Goal: Information Seeking & Learning: Learn about a topic

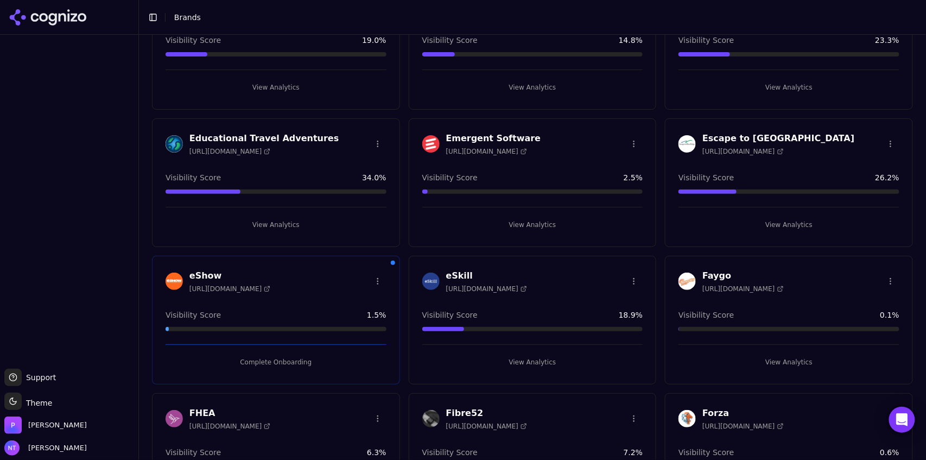
scroll to position [1040, 0]
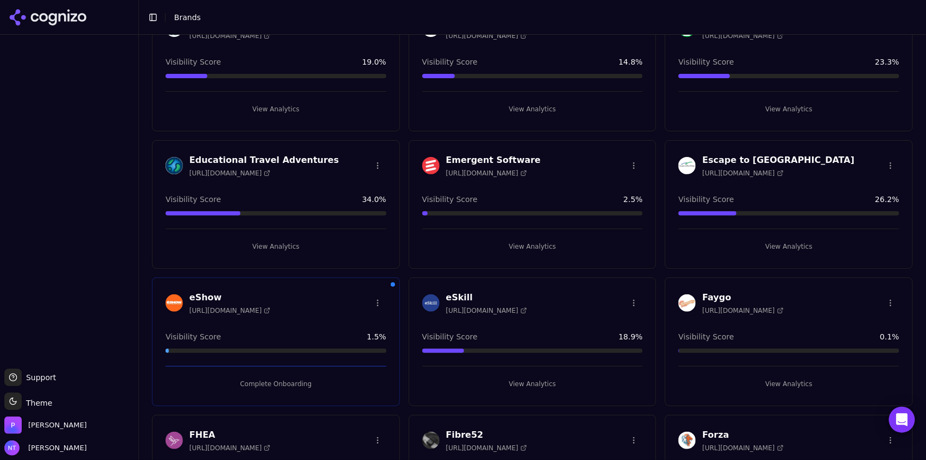
click at [284, 246] on button "View Analytics" at bounding box center [276, 246] width 221 height 17
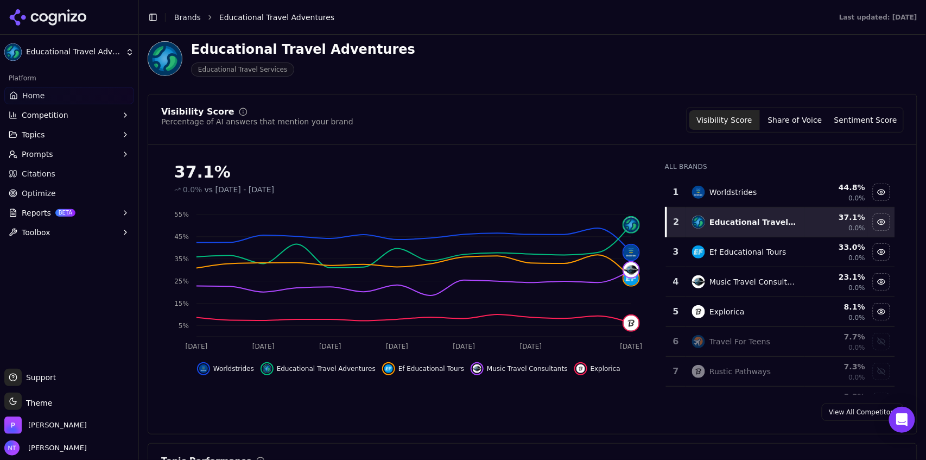
scroll to position [71, 0]
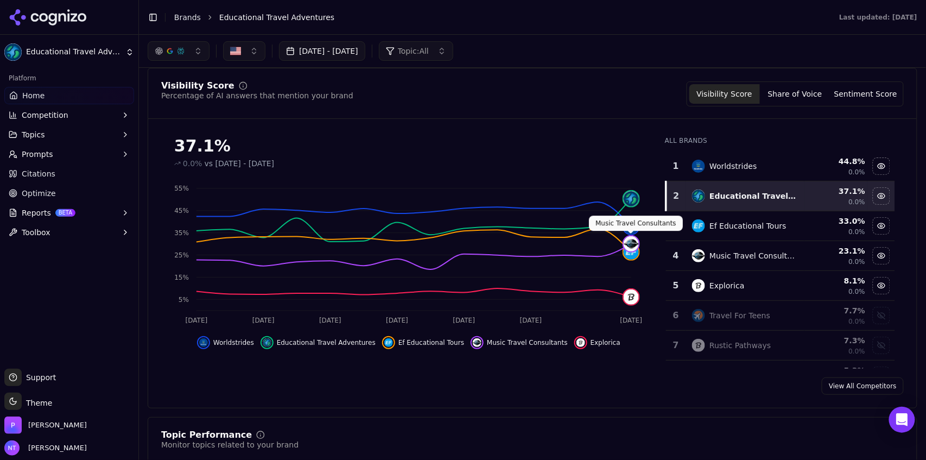
click at [164, 51] on div "button" at bounding box center [170, 51] width 30 height 9
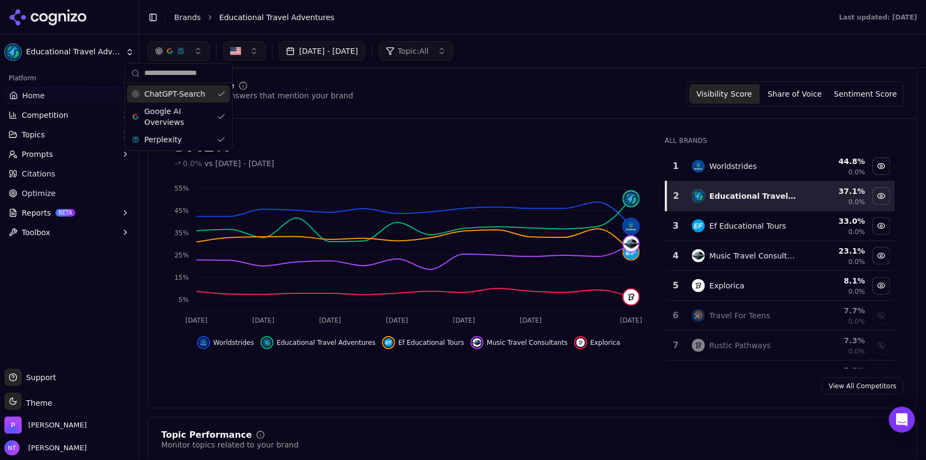
click at [172, 89] on span "ChatGPT-Search" at bounding box center [174, 93] width 61 height 11
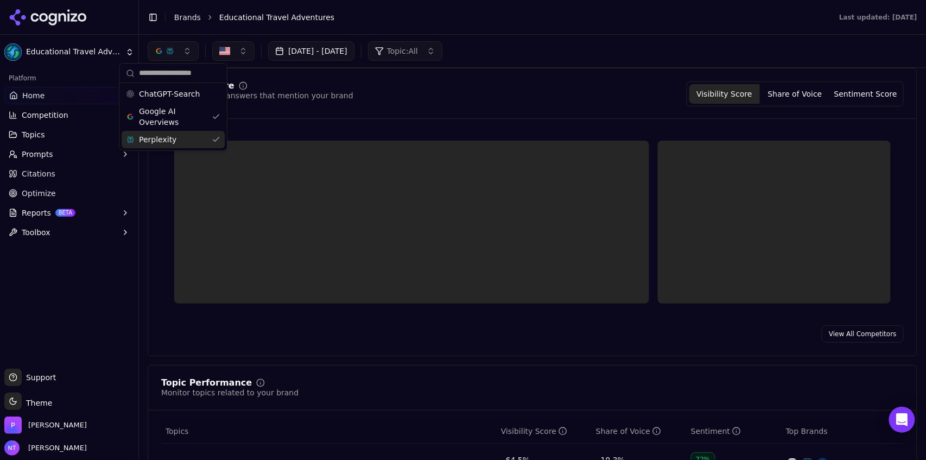
click at [167, 145] on div "Perplexity" at bounding box center [173, 139] width 103 height 17
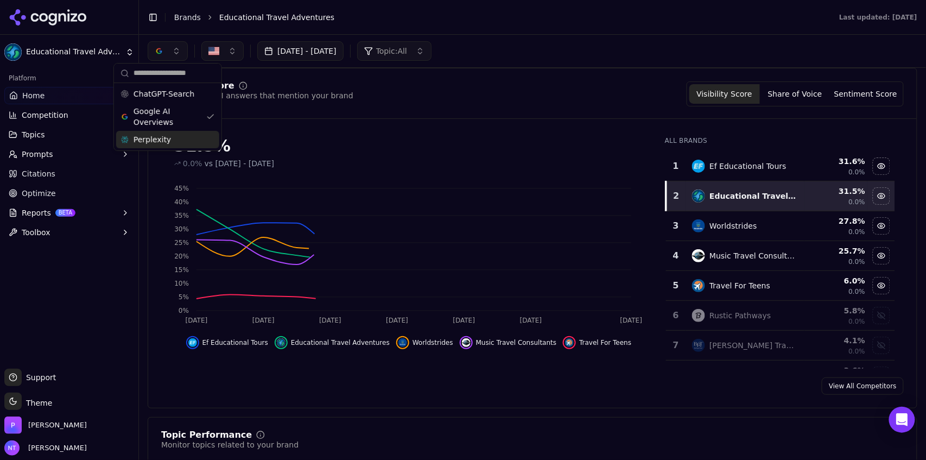
click at [510, 29] on header "Toggle Sidebar Brands Educational Travel Adventures Last updated: October 6th, …" at bounding box center [532, 17] width 787 height 35
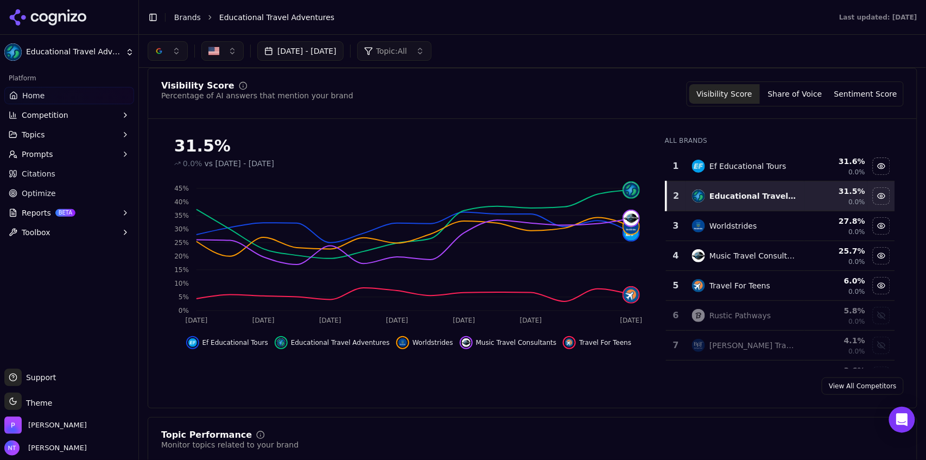
click at [173, 47] on button "button" at bounding box center [168, 51] width 40 height 20
click at [169, 98] on span "ChatGPT-Search" at bounding box center [164, 93] width 61 height 11
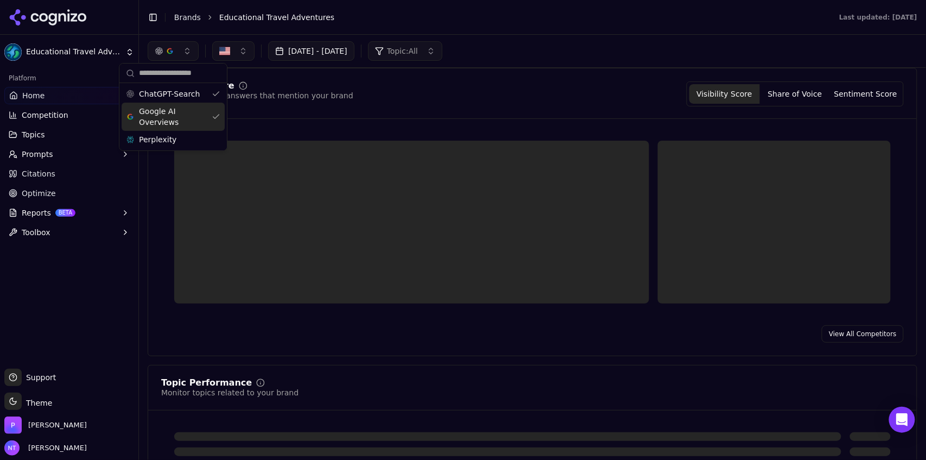
click at [165, 120] on span "Google AI Overviews" at bounding box center [173, 117] width 68 height 22
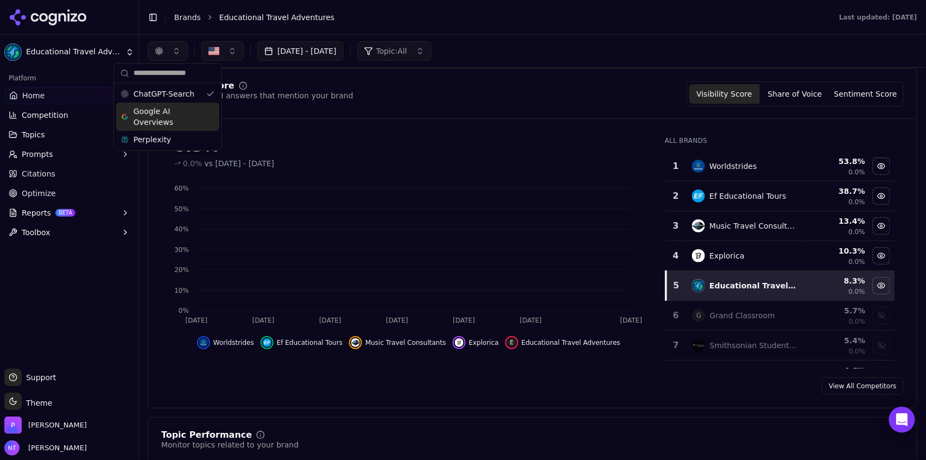
click at [536, 33] on header "Toggle Sidebar Brands Educational Travel Adventures Last updated: October 6th, …" at bounding box center [532, 17] width 787 height 35
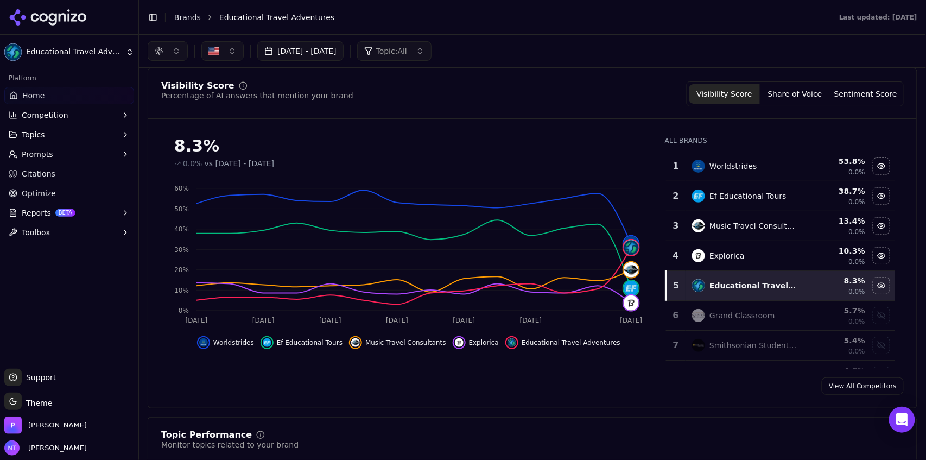
click at [167, 54] on button "button" at bounding box center [168, 51] width 40 height 20
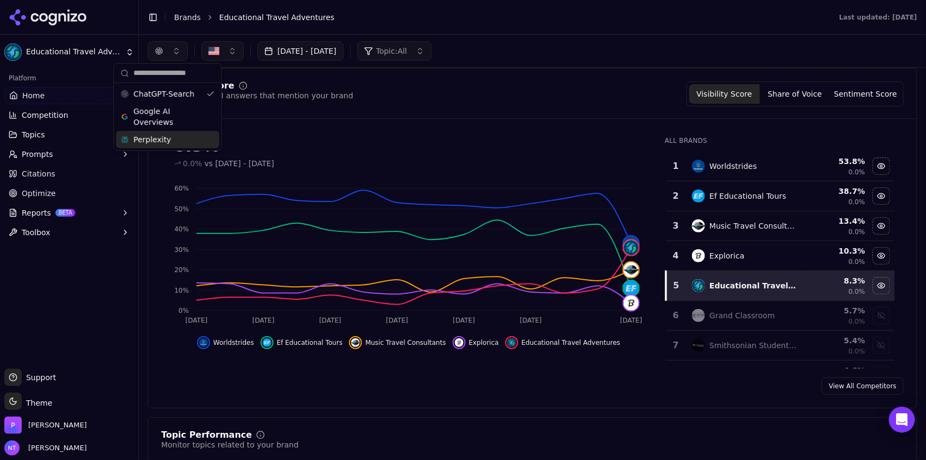
click at [166, 134] on div "Perplexity" at bounding box center [167, 139] width 103 height 17
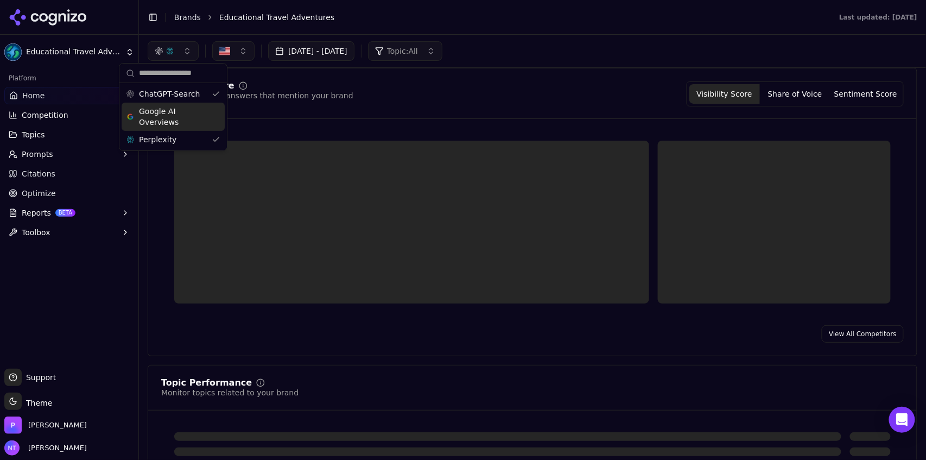
click at [165, 94] on span "ChatGPT-Search" at bounding box center [169, 93] width 61 height 11
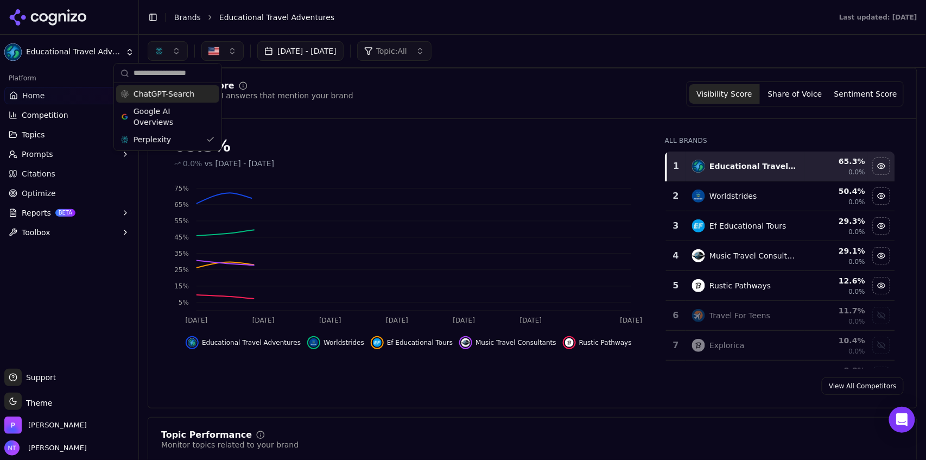
click at [551, 36] on div "Aug 31, 2025 - Sep 30, 2025 Topic: All" at bounding box center [532, 51] width 787 height 33
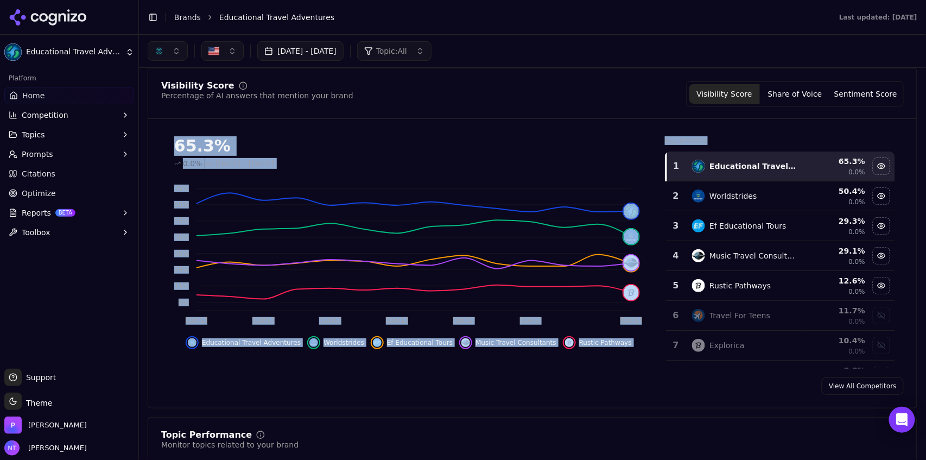
drag, startPoint x: 921, startPoint y: 104, endPoint x: 926, endPoint y: 144, distance: 40.0
click at [926, 144] on div "Aug 31, 2025 - Sep 30, 2025 Topic: All Educational Travel Adventures Educationa…" at bounding box center [532, 247] width 787 height 425
click at [901, 122] on div "Visibility Score Percentage of AI answers that mention your brand Visibility Sc…" at bounding box center [533, 238] width 770 height 340
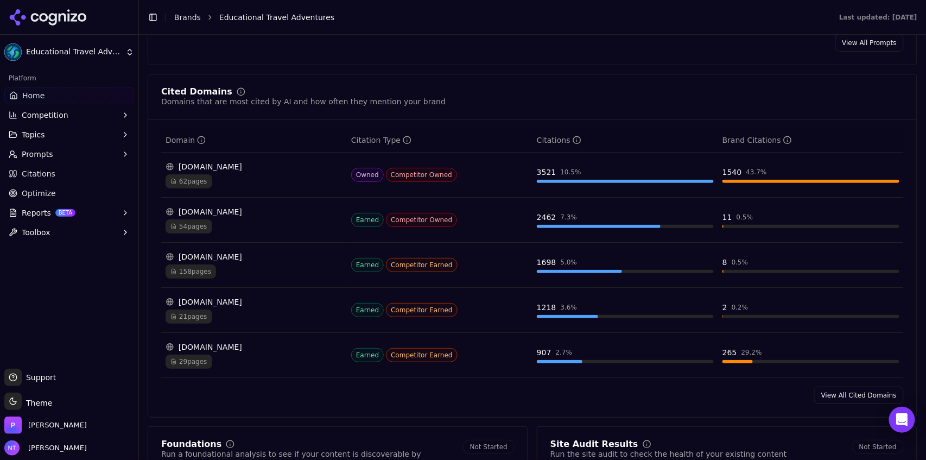
scroll to position [1098, 0]
click at [847, 398] on link "View All Cited Domains" at bounding box center [859, 393] width 90 height 17
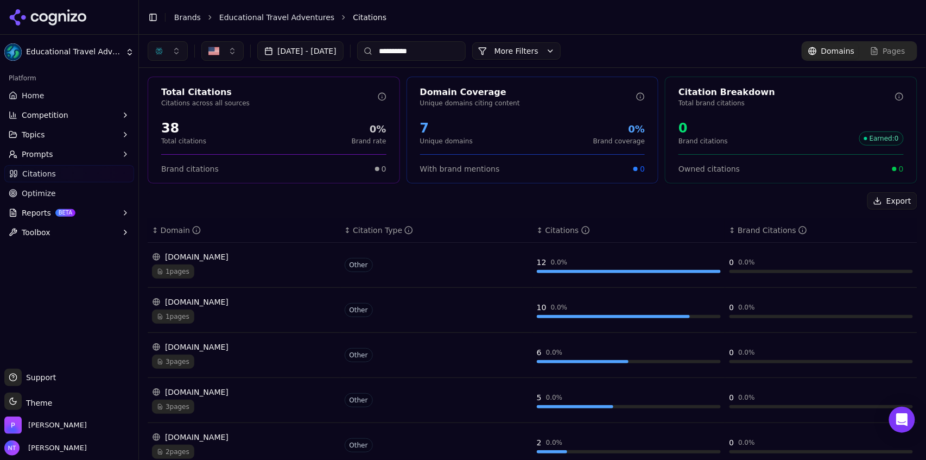
click at [344, 47] on button "Aug 31, 2025 - Sep 30, 2025" at bounding box center [300, 51] width 86 height 20
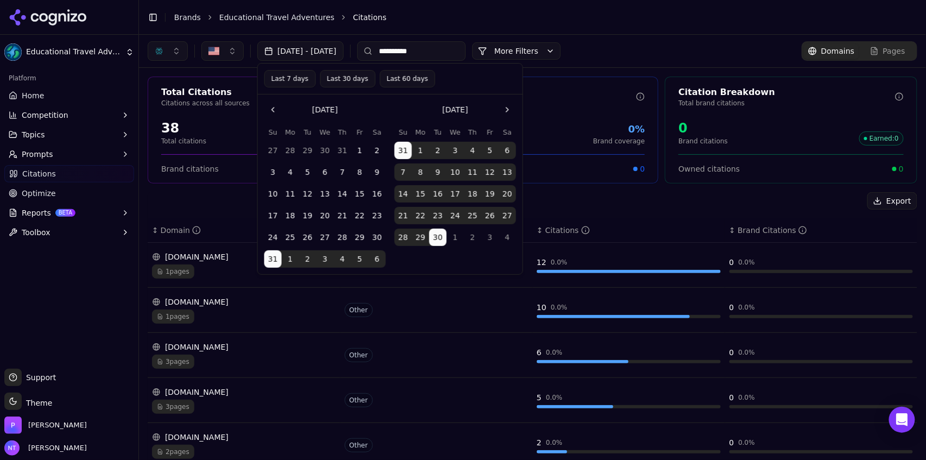
click at [328, 80] on button "Last 30 days" at bounding box center [347, 78] width 55 height 17
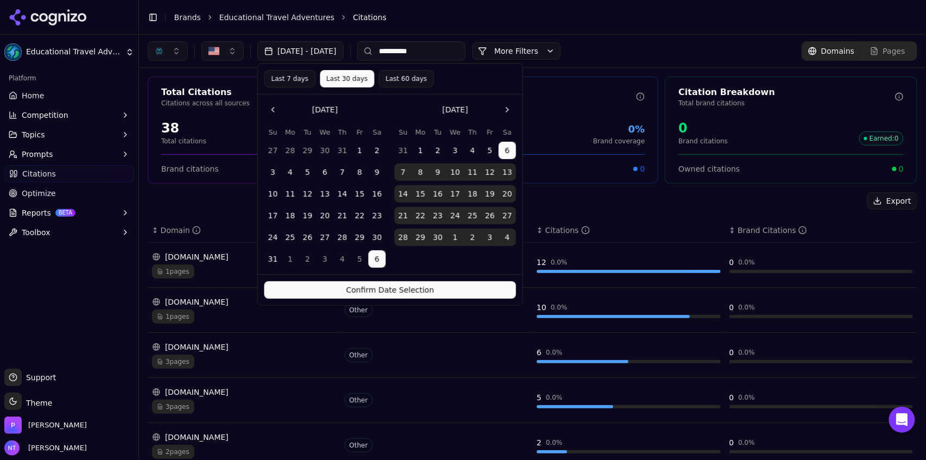
click at [395, 293] on button "Confirm Date Selection" at bounding box center [390, 289] width 252 height 17
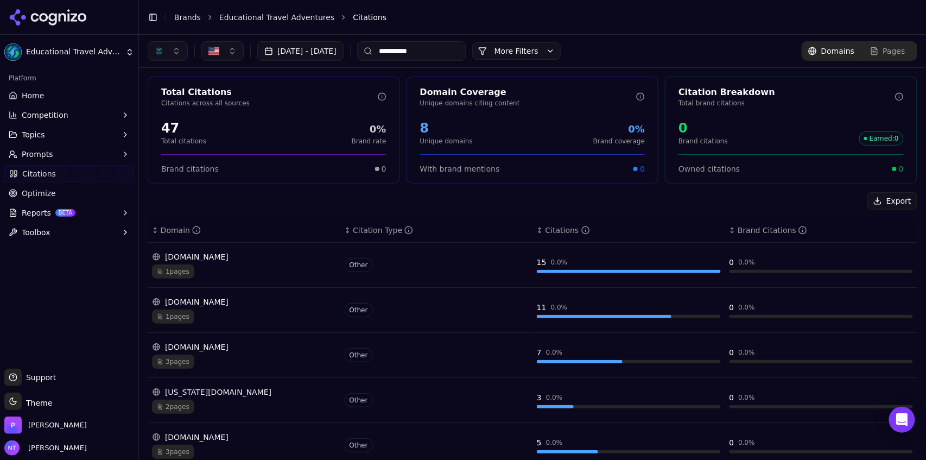
click at [554, 55] on button "More Filters" at bounding box center [516, 50] width 88 height 17
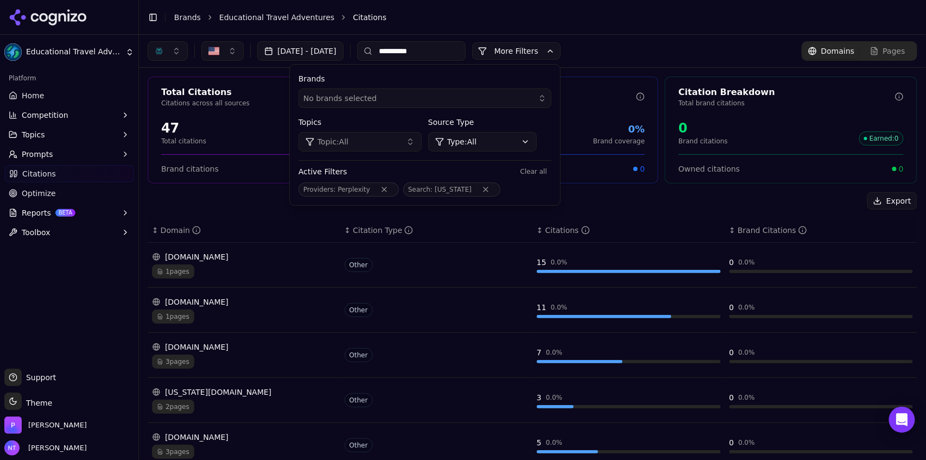
click at [496, 188] on button "Remove Search filter" at bounding box center [486, 189] width 20 height 9
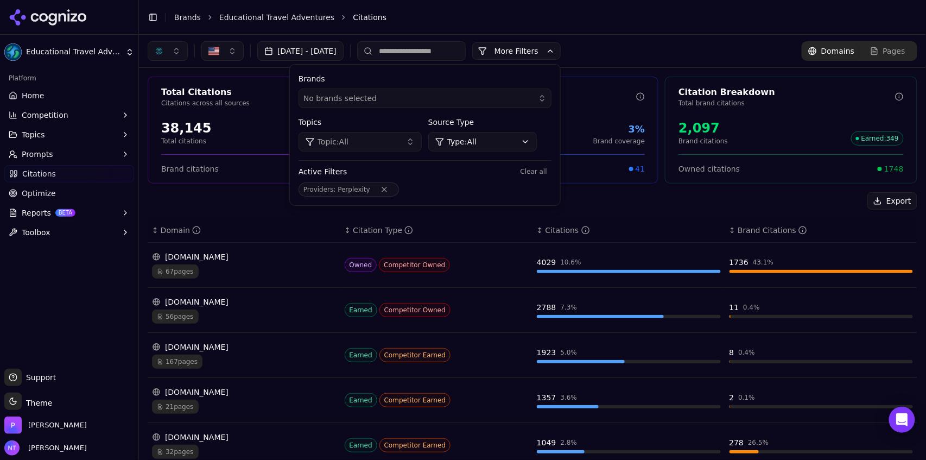
click at [670, 31] on header "Toggle Sidebar Brands Educational Travel Adventures Citations" at bounding box center [532, 17] width 787 height 35
click at [167, 49] on button "button" at bounding box center [168, 51] width 40 height 20
click at [171, 93] on span "ChatGPT-Search" at bounding box center [164, 93] width 61 height 11
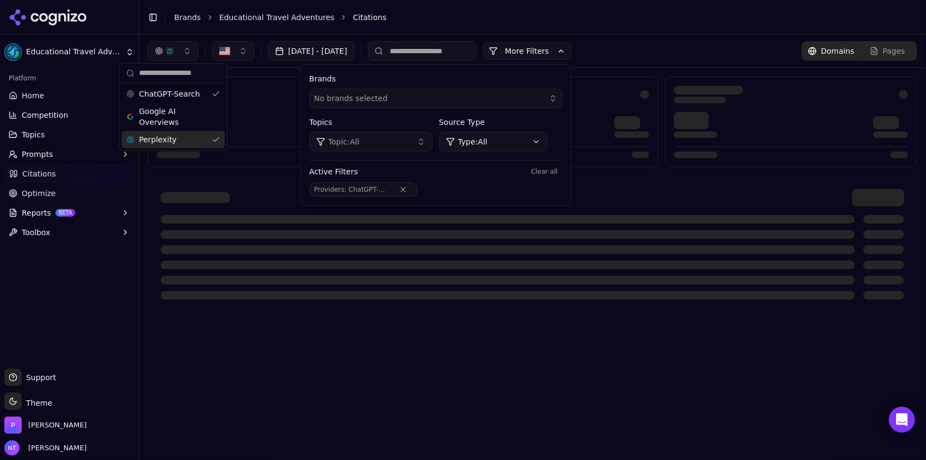
click at [167, 140] on span "Perplexity" at bounding box center [157, 139] width 37 height 11
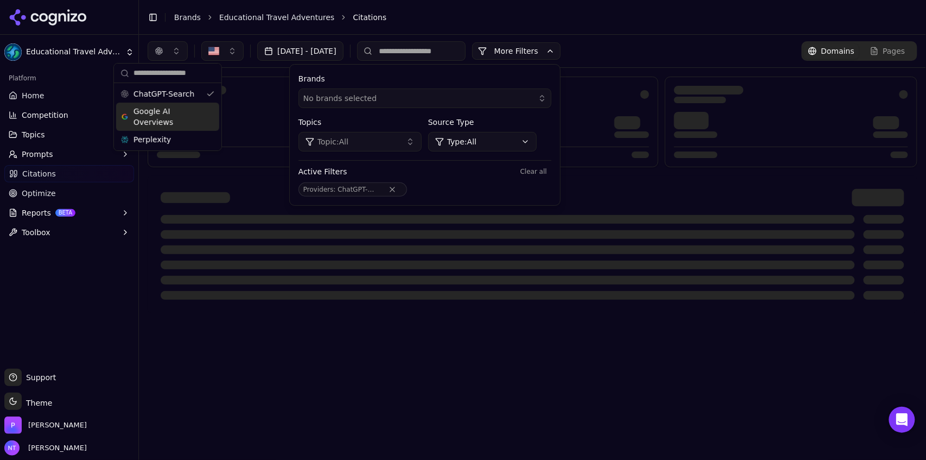
click at [460, 27] on header "Toggle Sidebar Brands Educational Travel Adventures Citations" at bounding box center [532, 17] width 787 height 35
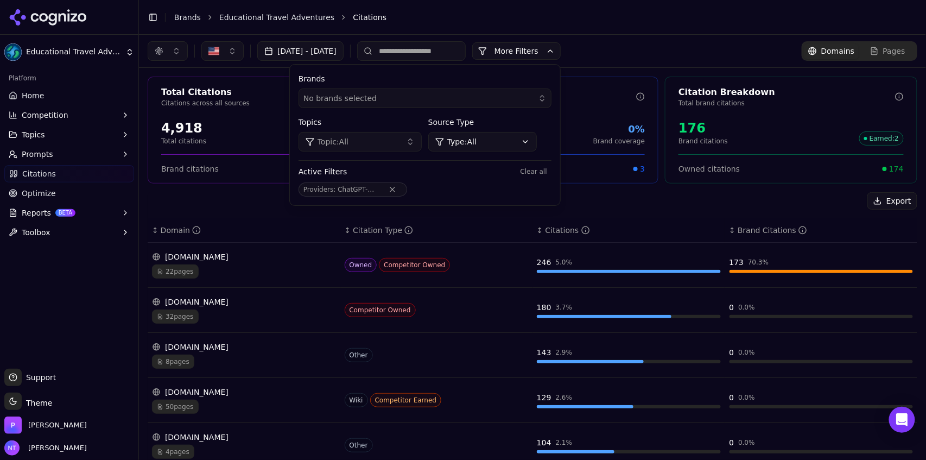
click at [665, 33] on header "Toggle Sidebar Brands Educational Travel Adventures Citations" at bounding box center [532, 17] width 787 height 35
click at [659, 51] on div "Sep 06, 2025 - Oct 06, 2025 More More Filters Brands No brands selected Topics …" at bounding box center [533, 51] width 770 height 20
click at [561, 52] on button "More Filters" at bounding box center [516, 50] width 88 height 17
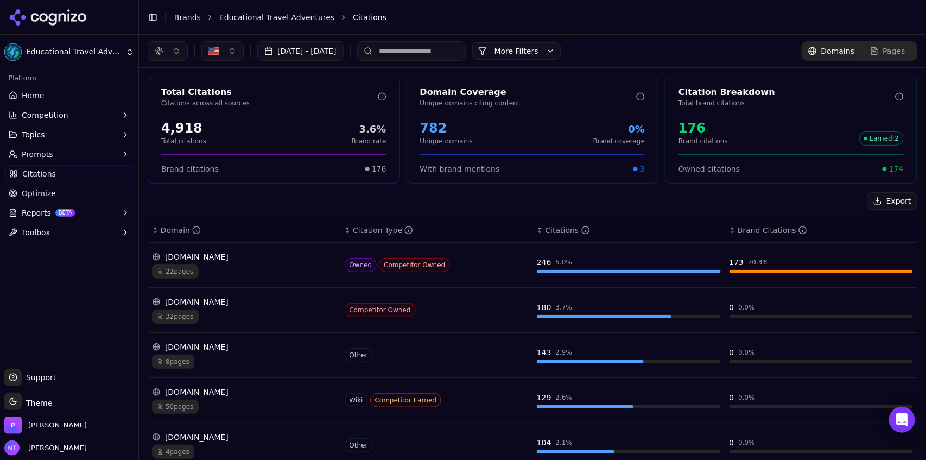
click at [172, 60] on button "button" at bounding box center [168, 51] width 40 height 20
click at [172, 122] on span "Google AI Overviews" at bounding box center [168, 117] width 68 height 22
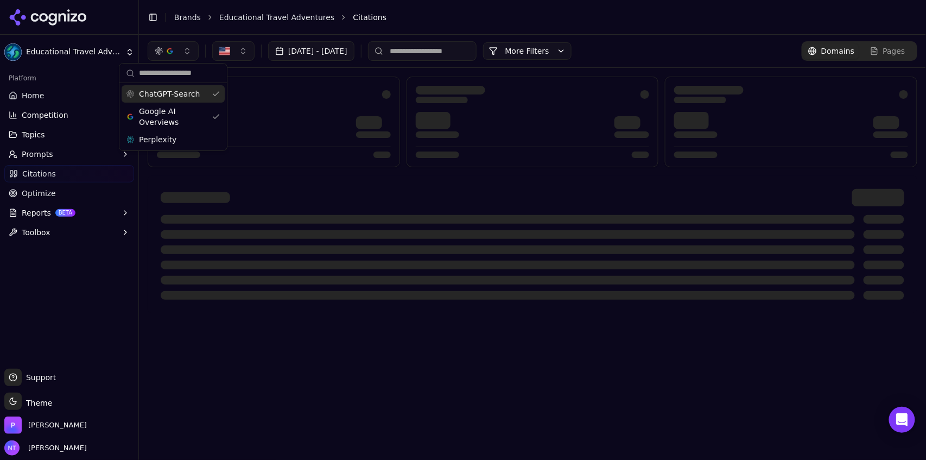
click at [176, 95] on span "ChatGPT-Search" at bounding box center [169, 93] width 61 height 11
click at [458, 27] on header "Toggle Sidebar Brands Educational Travel Adventures Citations" at bounding box center [532, 17] width 787 height 35
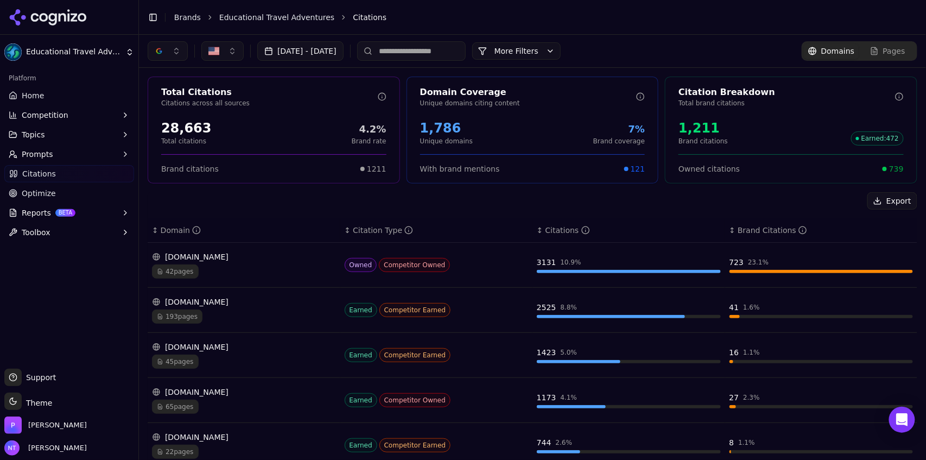
click at [170, 50] on button "button" at bounding box center [168, 51] width 40 height 20
click at [173, 101] on div "ChatGPT-Search" at bounding box center [167, 93] width 103 height 17
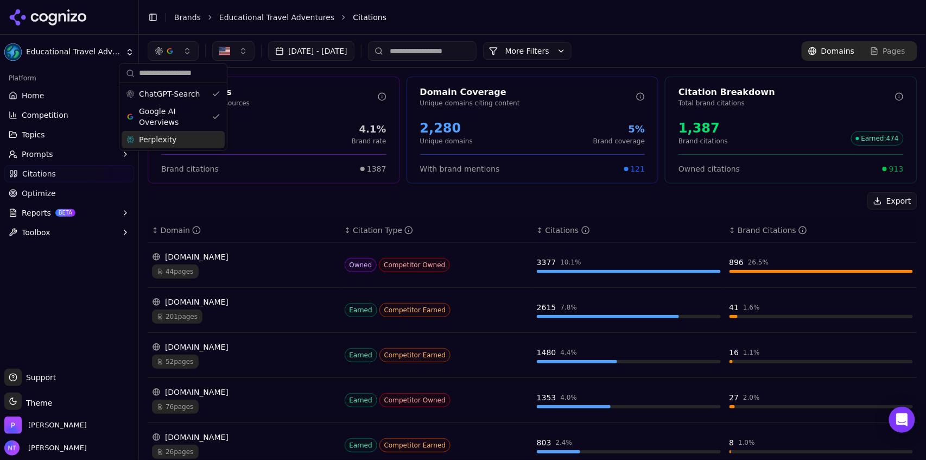
click at [169, 136] on span "Perplexity" at bounding box center [157, 139] width 37 height 11
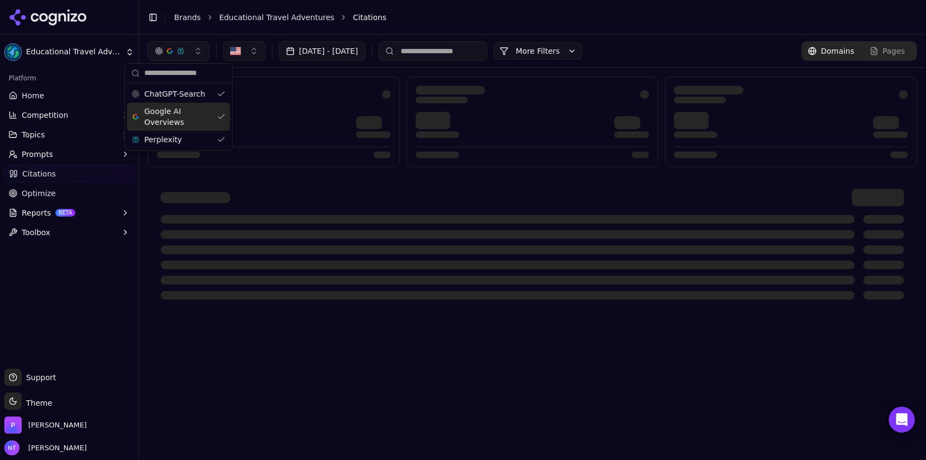
click at [510, 22] on li "Citations" at bounding box center [624, 17] width 543 height 11
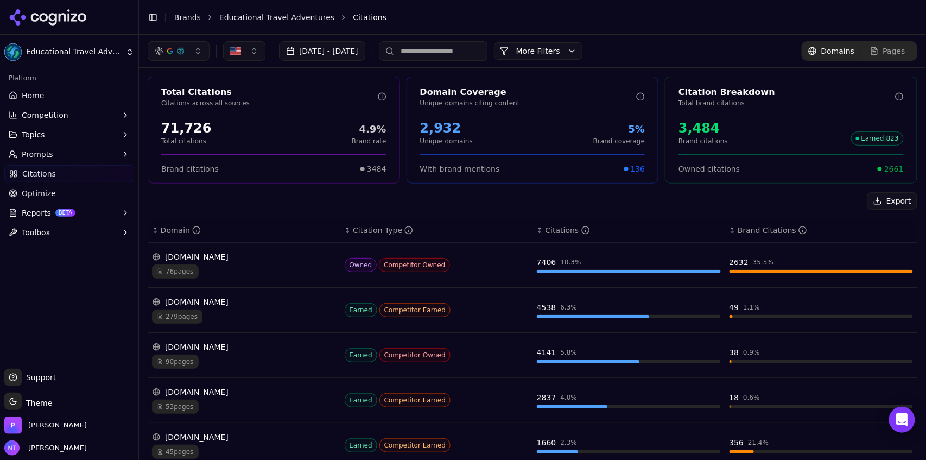
click at [436, 49] on input at bounding box center [433, 51] width 109 height 20
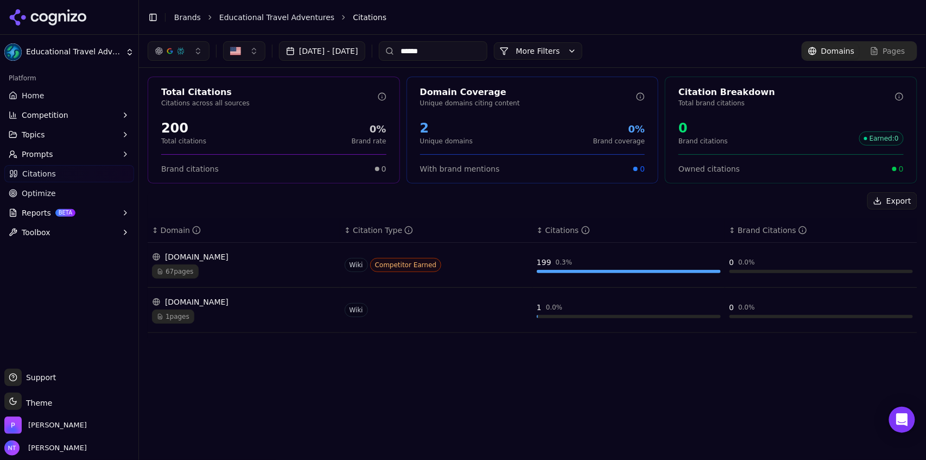
click at [269, 262] on div "en.wikipedia.org 67 pages" at bounding box center [244, 264] width 184 height 27
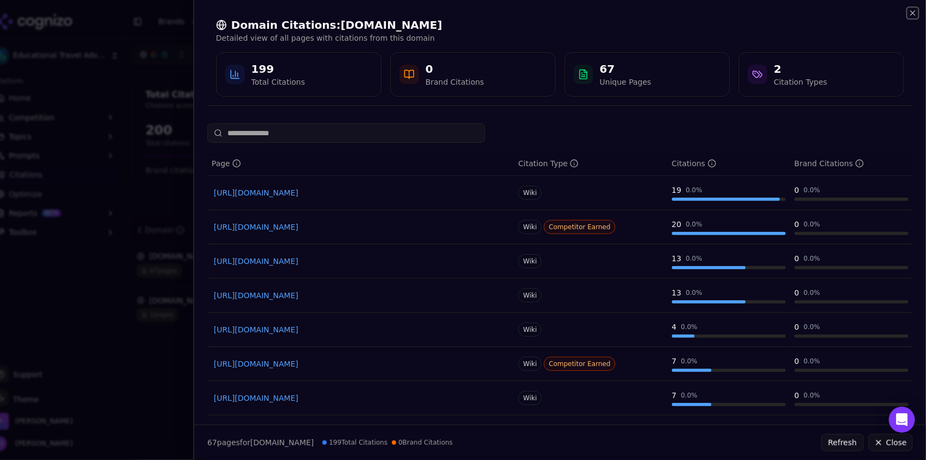
click at [915, 15] on icon "button" at bounding box center [913, 13] width 4 height 4
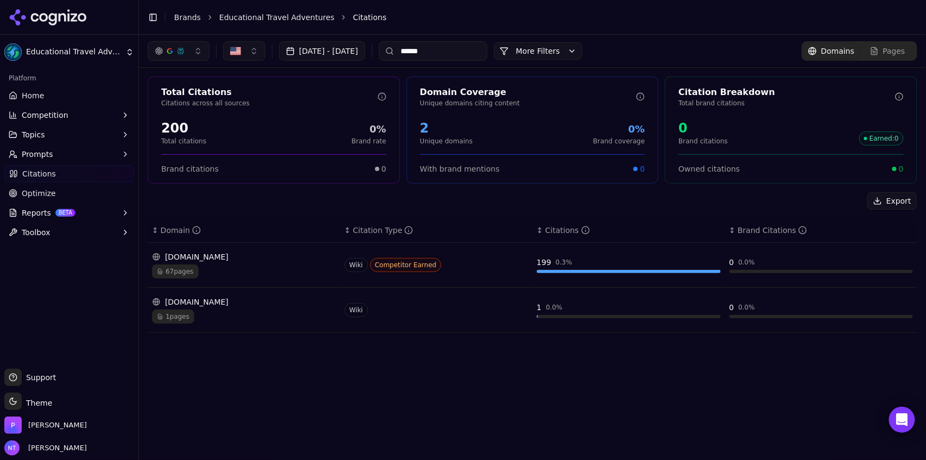
click at [467, 49] on input "******" at bounding box center [433, 51] width 109 height 20
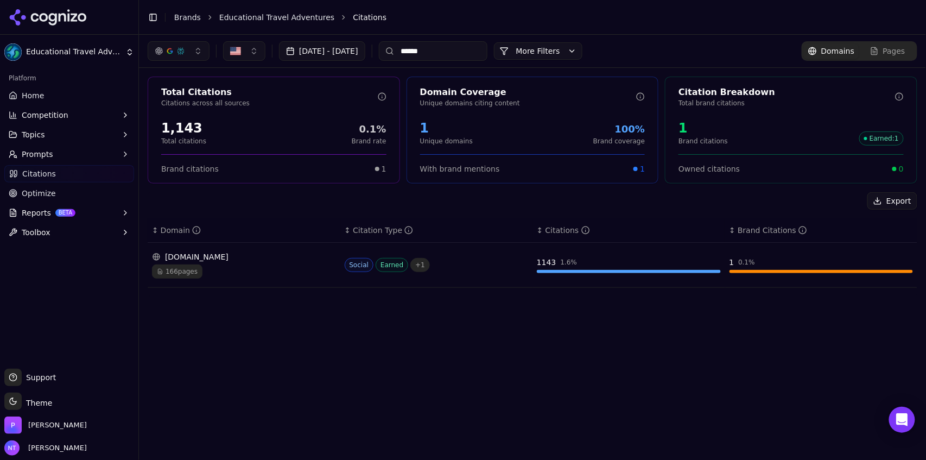
click at [885, 50] on div "Pages" at bounding box center [887, 51] width 35 height 11
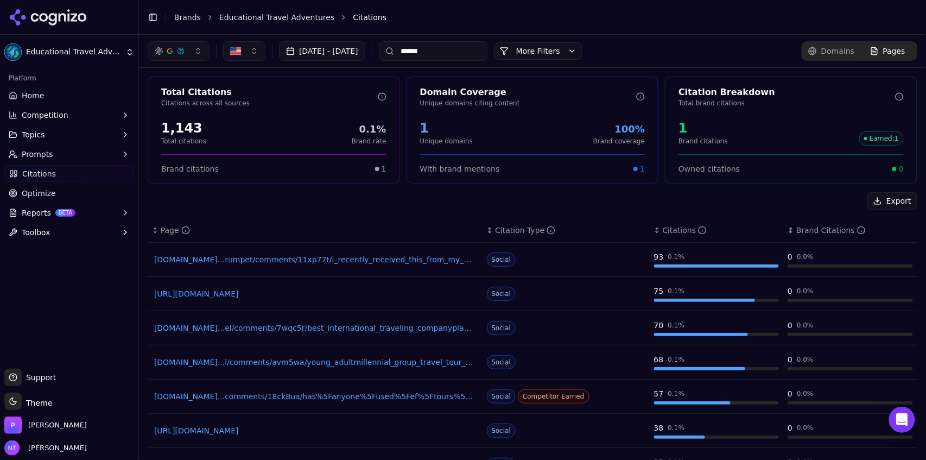
click at [456, 51] on input "******" at bounding box center [433, 51] width 109 height 20
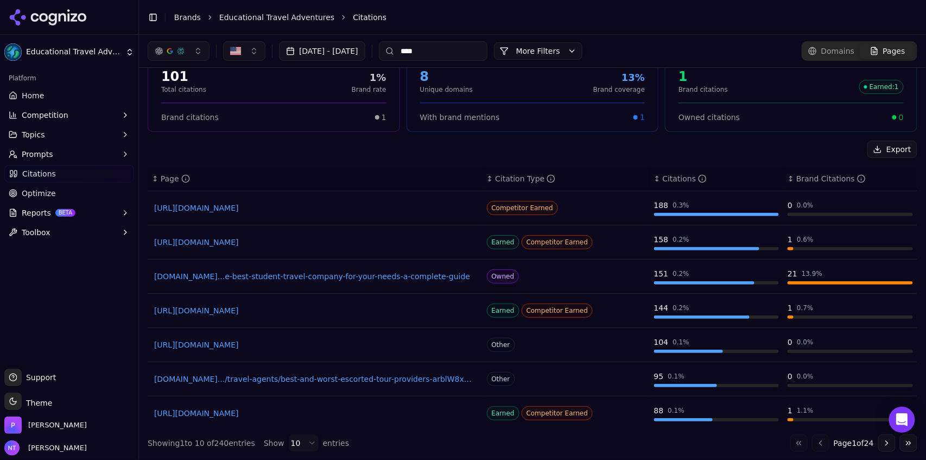
click at [466, 55] on input "****" at bounding box center [433, 51] width 109 height 20
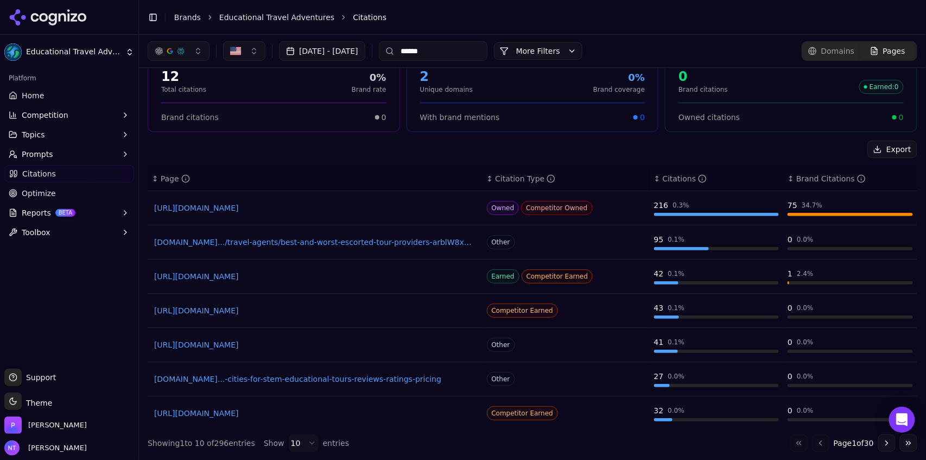
type input "******"
click at [291, 313] on link "https://chaoticallyyours.com/ef-tours-review" at bounding box center [315, 310] width 322 height 11
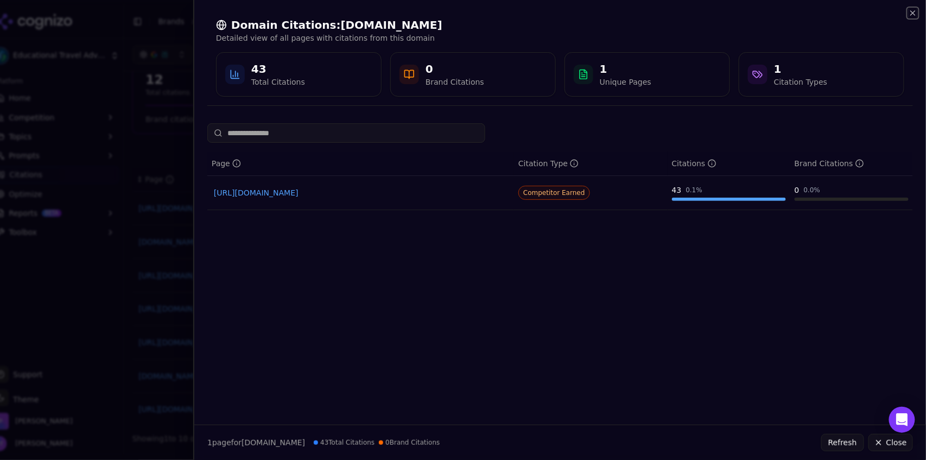
click at [913, 12] on icon "button" at bounding box center [913, 13] width 9 height 9
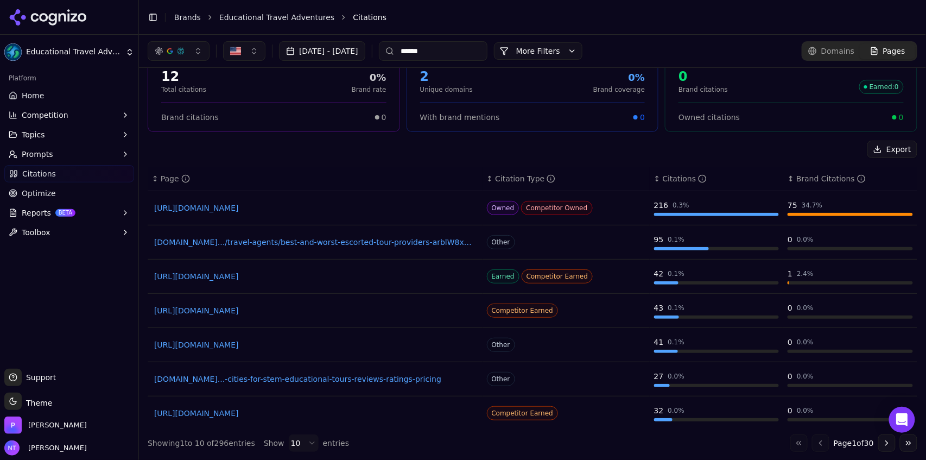
click at [189, 16] on link "Brands" at bounding box center [187, 17] width 27 height 9
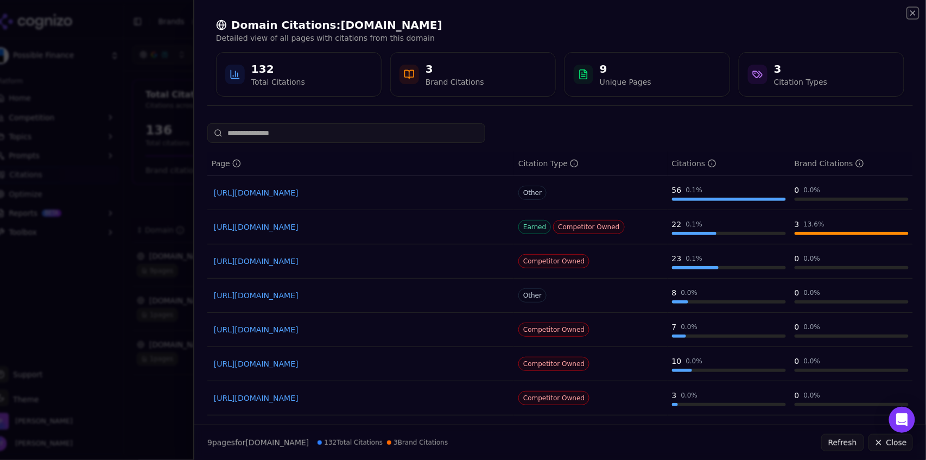
click at [912, 13] on icon "button" at bounding box center [913, 13] width 9 height 9
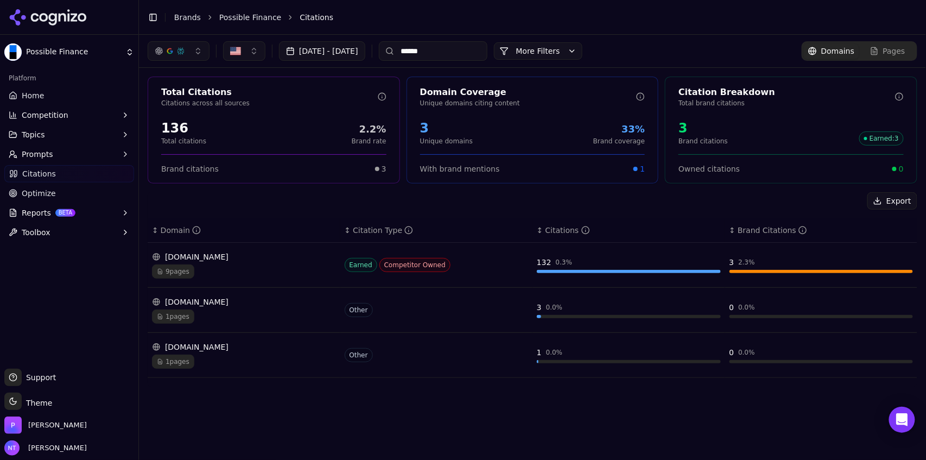
click at [192, 18] on link "Brands" at bounding box center [187, 17] width 27 height 9
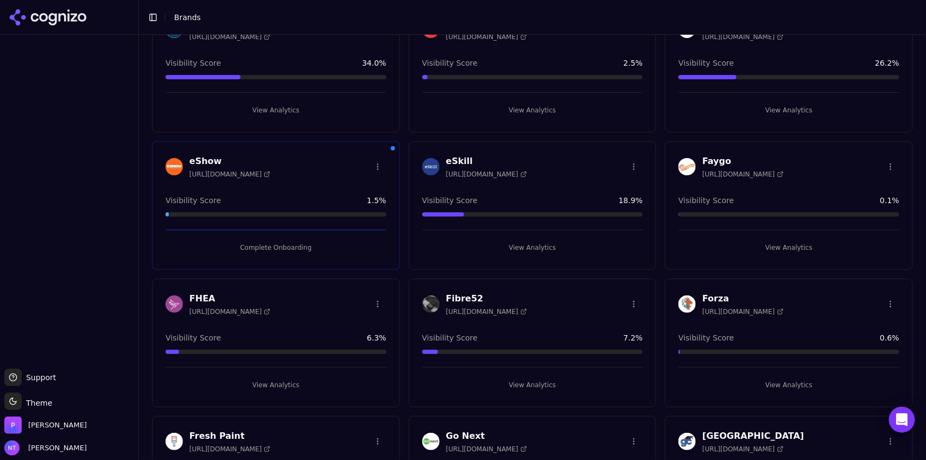
scroll to position [1021, 0]
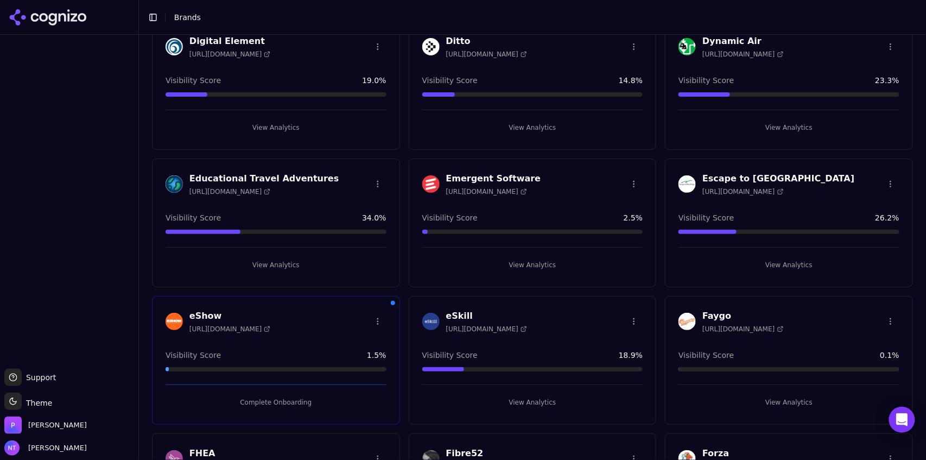
click at [288, 257] on button "View Analytics" at bounding box center [276, 264] width 221 height 17
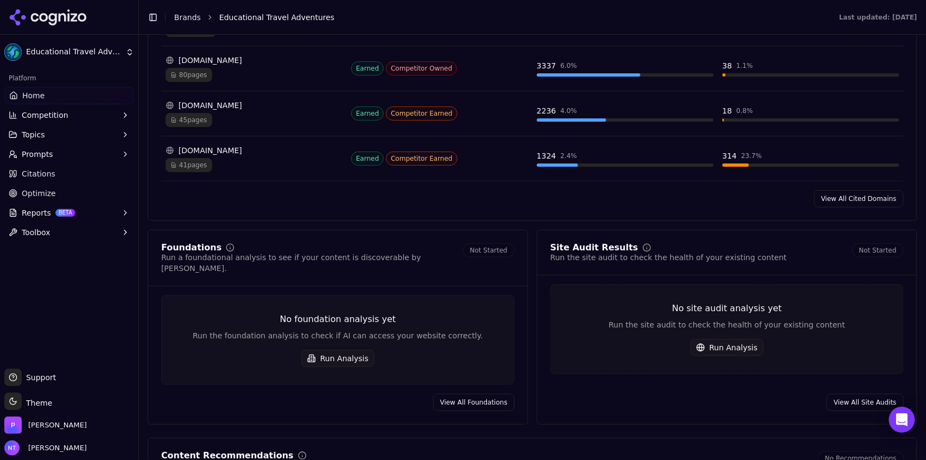
scroll to position [1301, 0]
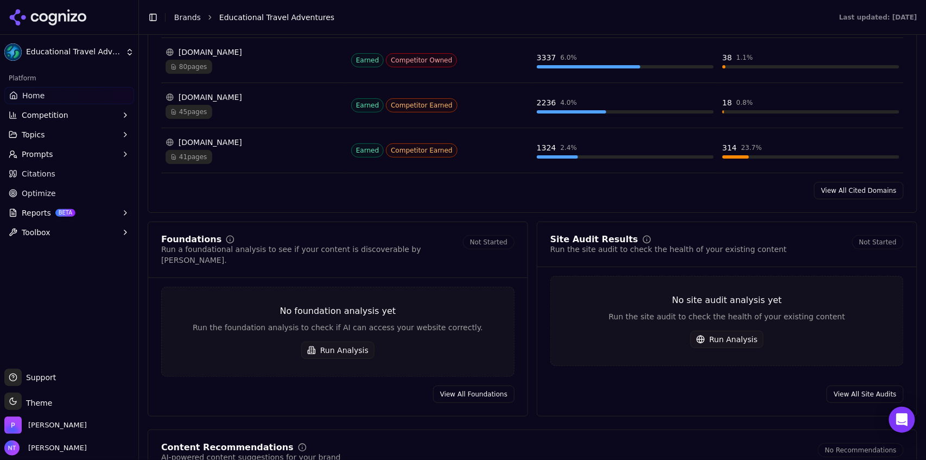
click at [831, 192] on link "View All Cited Domains" at bounding box center [859, 190] width 90 height 17
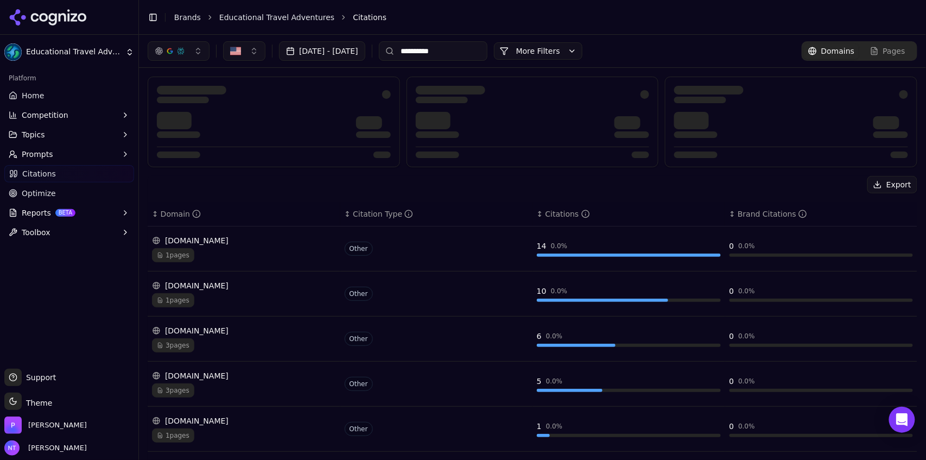
click at [485, 51] on input "**********" at bounding box center [433, 51] width 109 height 20
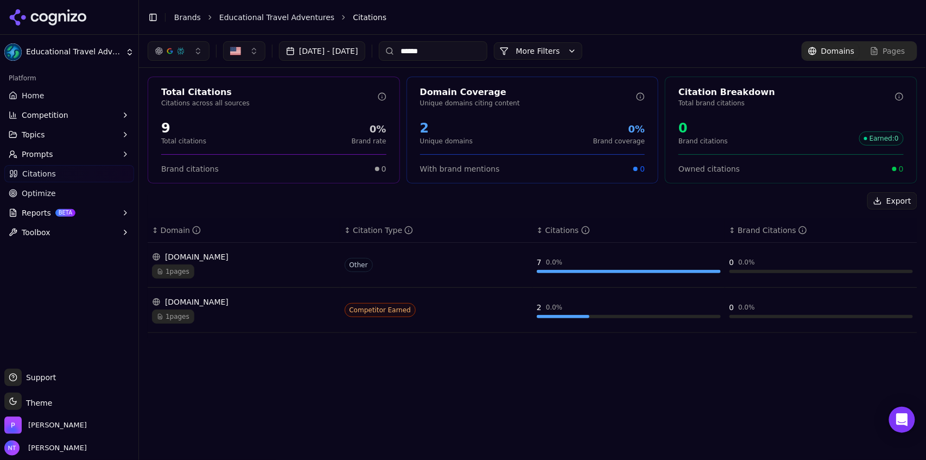
type input "******"
click at [890, 52] on span "Pages" at bounding box center [894, 51] width 22 height 11
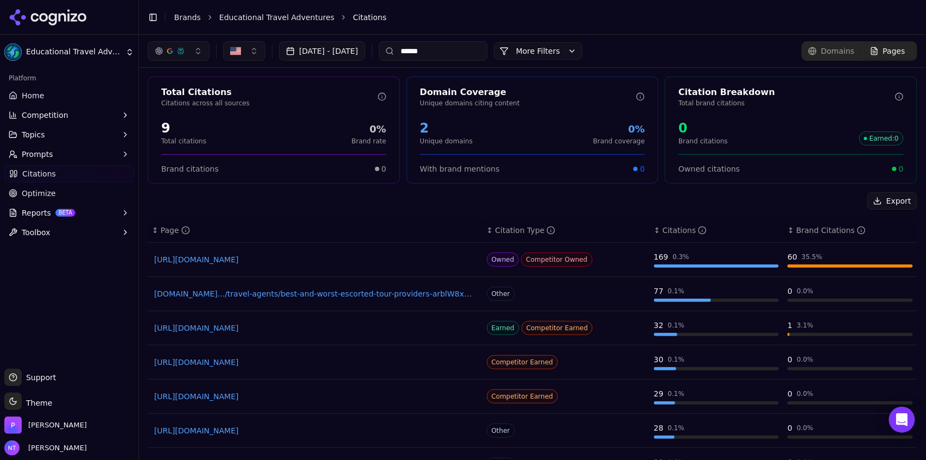
click at [488, 58] on input "******" at bounding box center [433, 51] width 109 height 20
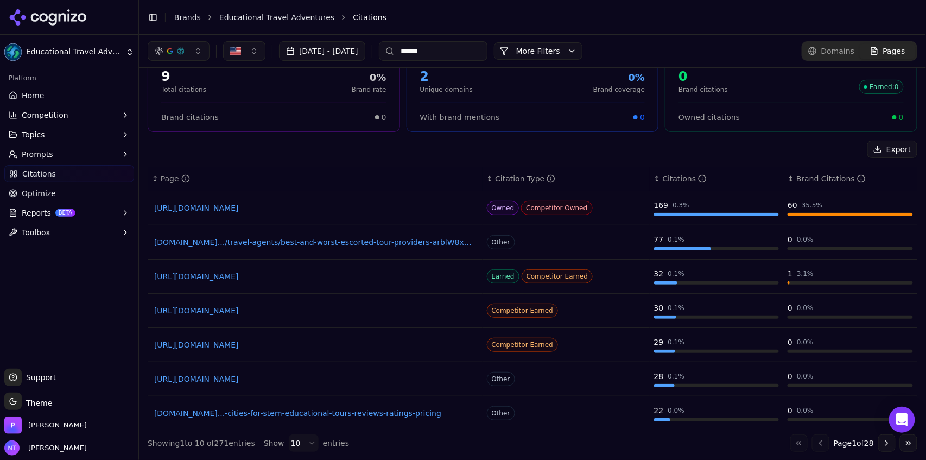
scroll to position [106, 0]
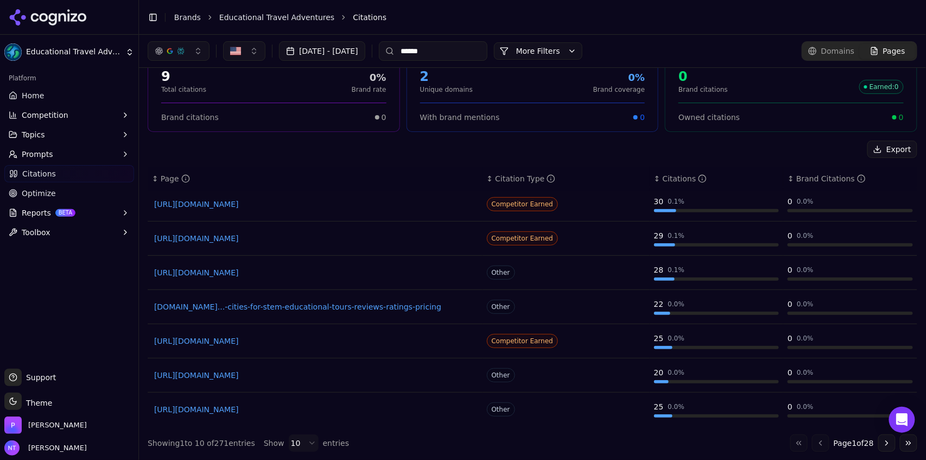
click at [322, 48] on button "Aug 31, 2025 - Sep 30, 2025" at bounding box center [322, 51] width 86 height 20
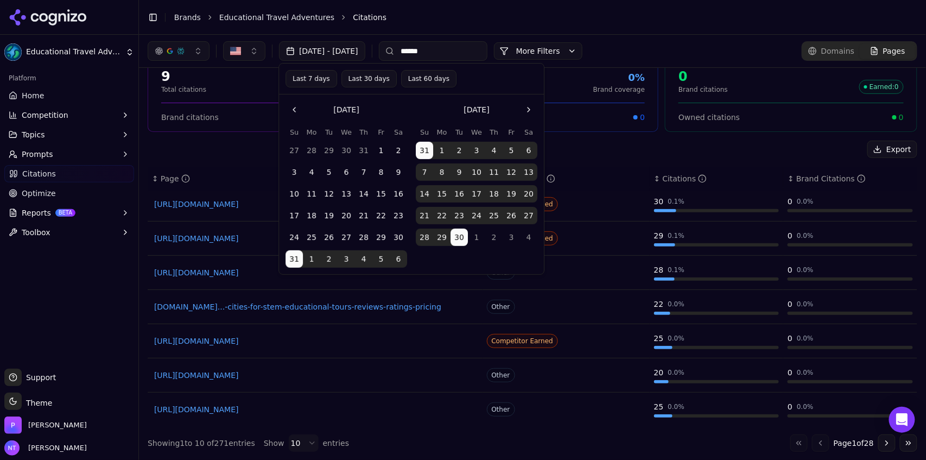
click at [346, 79] on button "Last 30 days" at bounding box center [368, 78] width 55 height 17
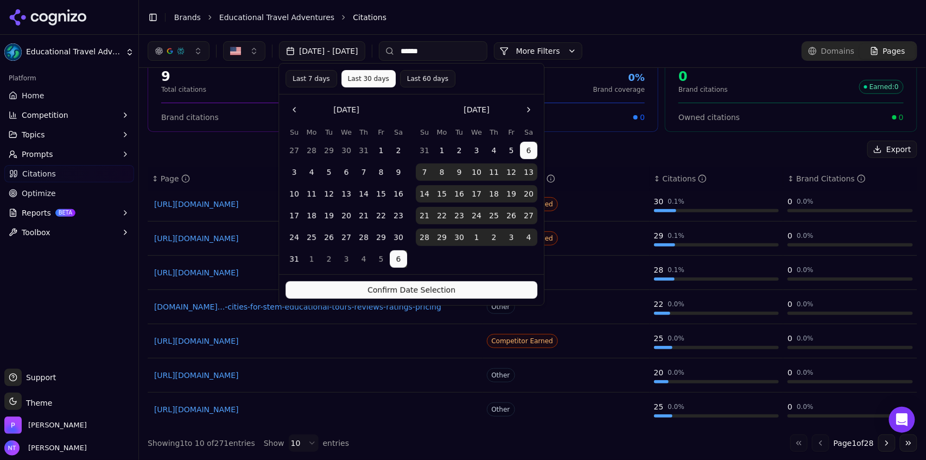
click at [401, 300] on div "Confirm Date Selection" at bounding box center [411, 289] width 265 height 31
click at [399, 293] on button "Confirm Date Selection" at bounding box center [412, 289] width 252 height 17
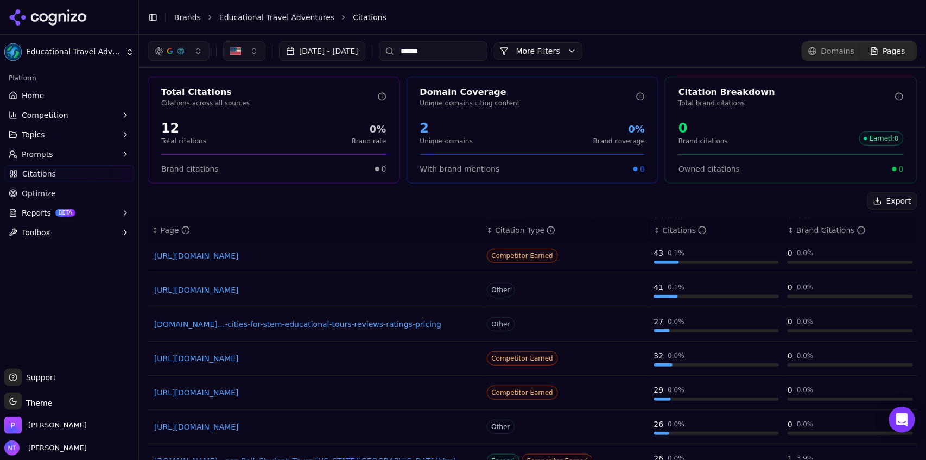
scroll to position [52, 0]
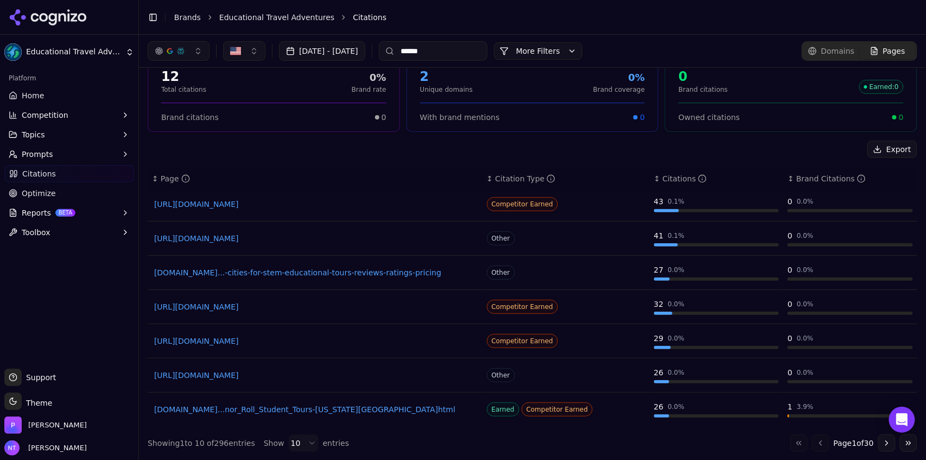
click at [583, 49] on button "More Filters" at bounding box center [538, 50] width 88 height 17
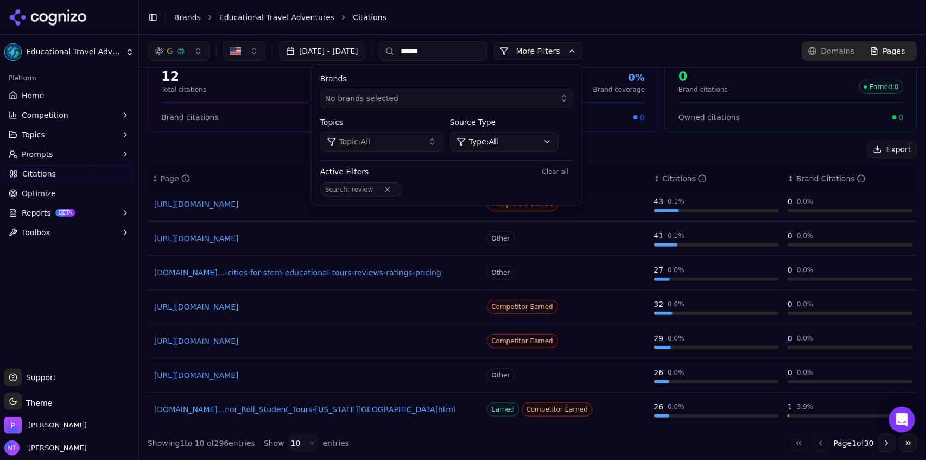
click at [667, 28] on header "Toggle Sidebar Brands Educational Travel Adventures Citations" at bounding box center [532, 17] width 787 height 35
click at [669, 18] on li "Citations" at bounding box center [624, 17] width 543 height 11
click at [711, 21] on li "Citations" at bounding box center [624, 17] width 543 height 11
drag, startPoint x: 913, startPoint y: 265, endPoint x: 921, endPoint y: 140, distance: 125.7
click at [921, 140] on div "Total Citations Citations across all sources 12 Total citations 0% Brand rate B…" at bounding box center [532, 238] width 787 height 444
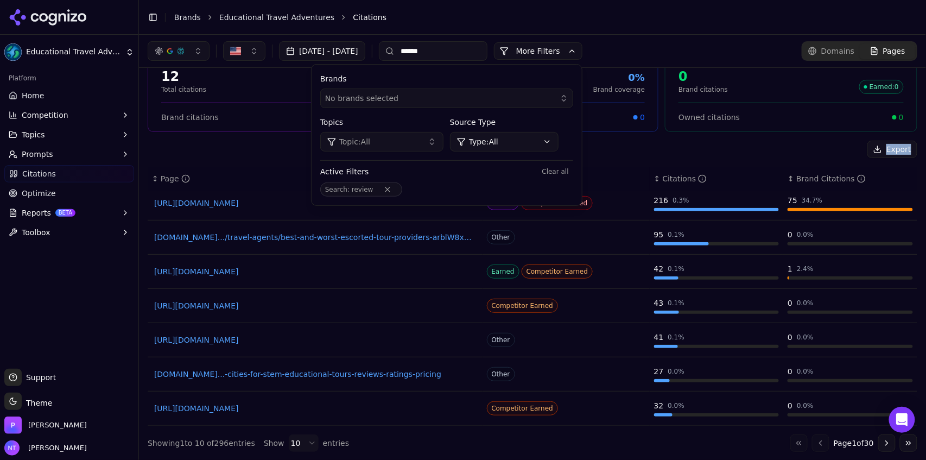
scroll to position [0, 0]
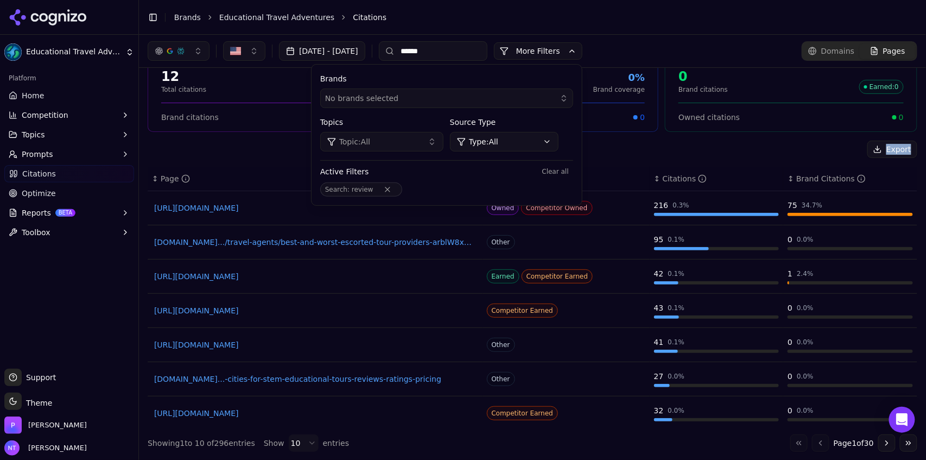
click at [788, 181] on div "↕ Brand Citations" at bounding box center [850, 178] width 125 height 11
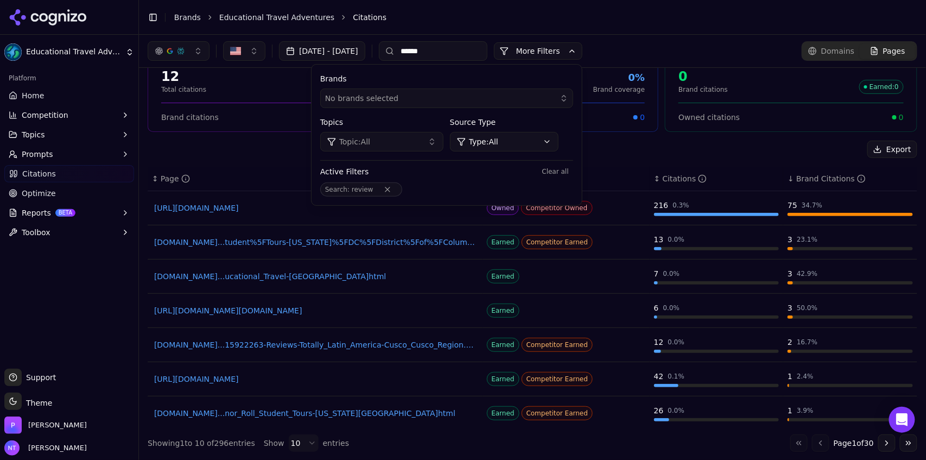
click at [838, 130] on div "Citation Breakdown Total brand citations 0 Brand citations Earned : 0 Owned cit…" at bounding box center [791, 78] width 252 height 107
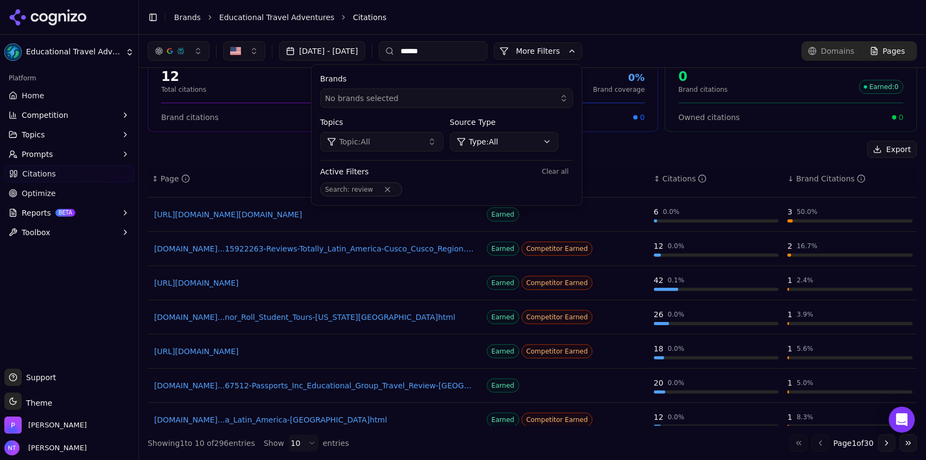
scroll to position [106, 0]
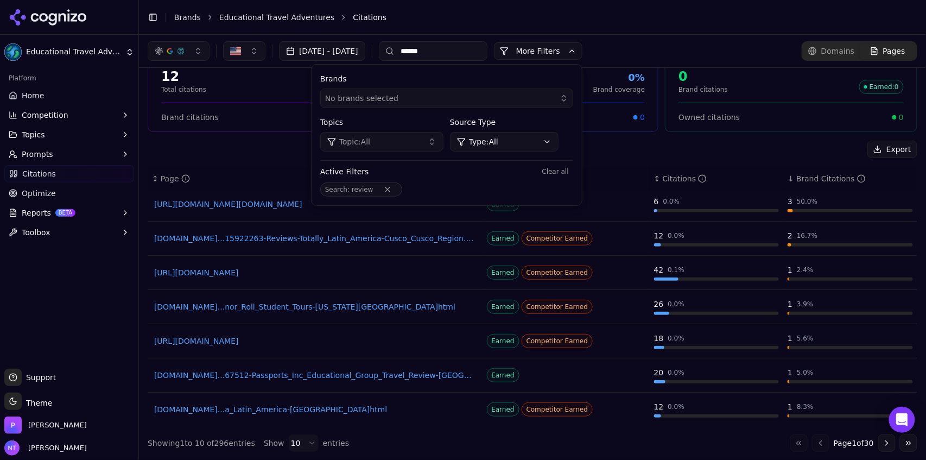
click at [881, 442] on button "Go to next page" at bounding box center [886, 442] width 17 height 17
click at [280, 442] on div "Show 10 entries" at bounding box center [306, 442] width 85 height 17
click at [290, 442] on html "Educational Travel Adventures Platform Home Competition Topics Prompts Citation…" at bounding box center [463, 230] width 926 height 460
drag, startPoint x: 913, startPoint y: 211, endPoint x: 914, endPoint y: 254, distance: 42.9
click at [914, 254] on div "Total Citations Citations across all sources 12 Total citations 0% Brand rate B…" at bounding box center [532, 238] width 787 height 444
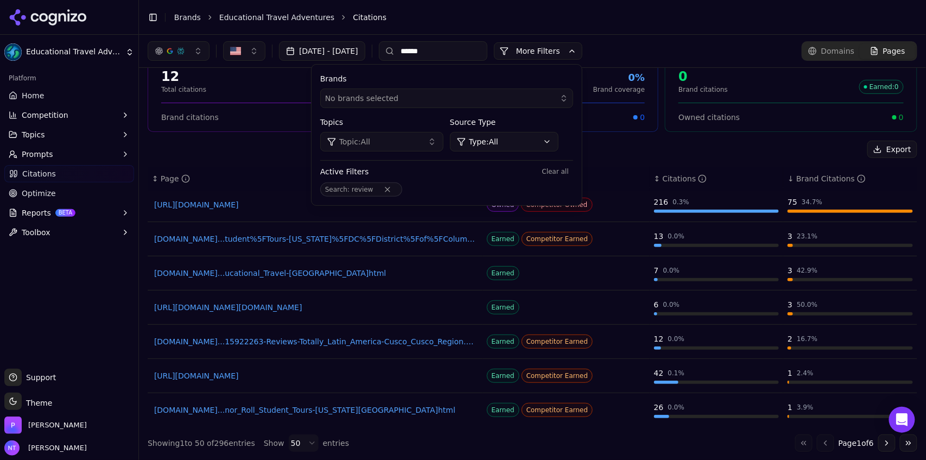
scroll to position [0, 0]
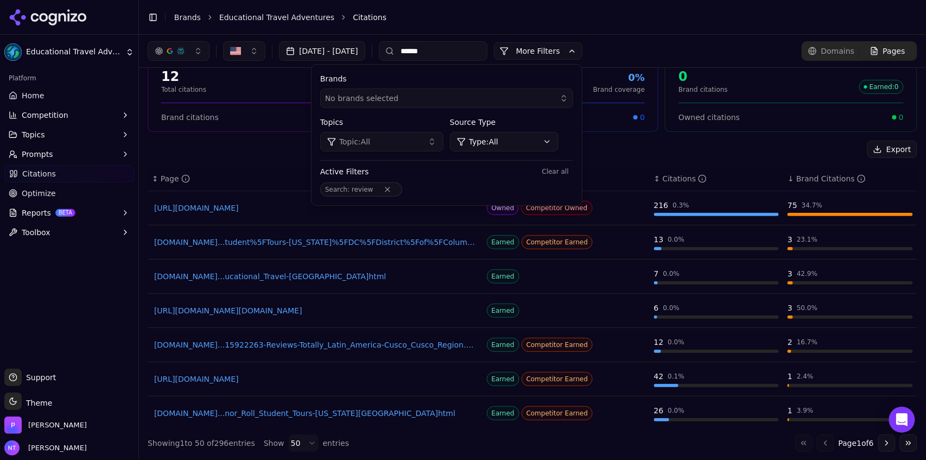
click at [583, 56] on button "More Filters" at bounding box center [538, 50] width 88 height 17
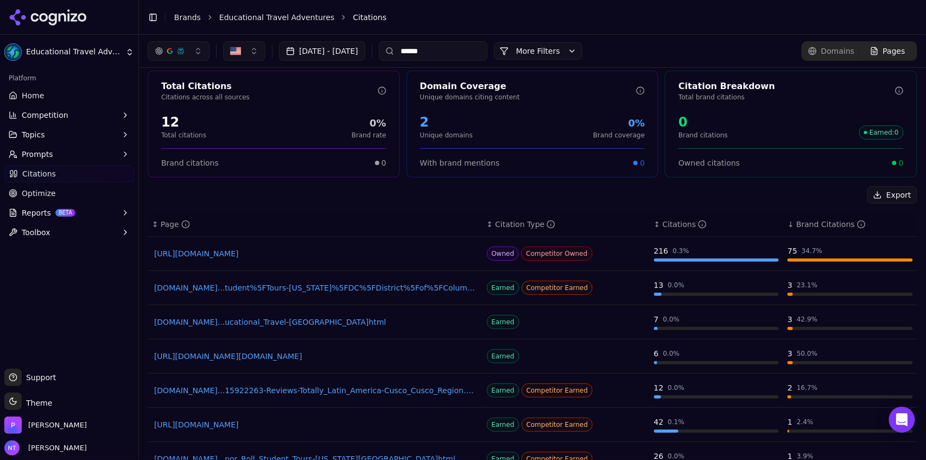
scroll to position [5, 0]
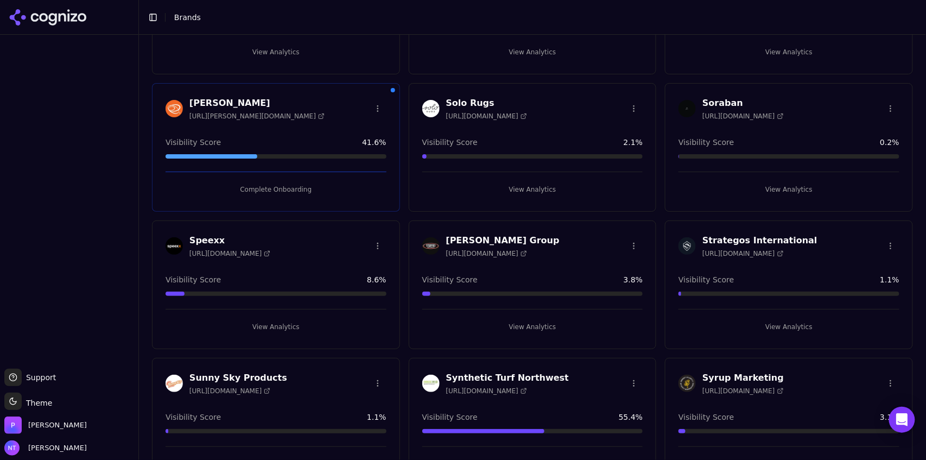
scroll to position [3292, 0]
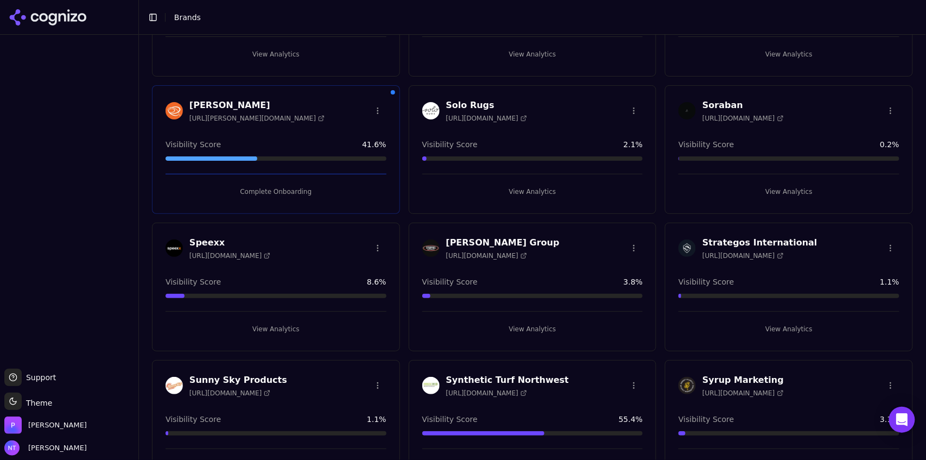
click at [532, 187] on button "View Analytics" at bounding box center [532, 191] width 221 height 17
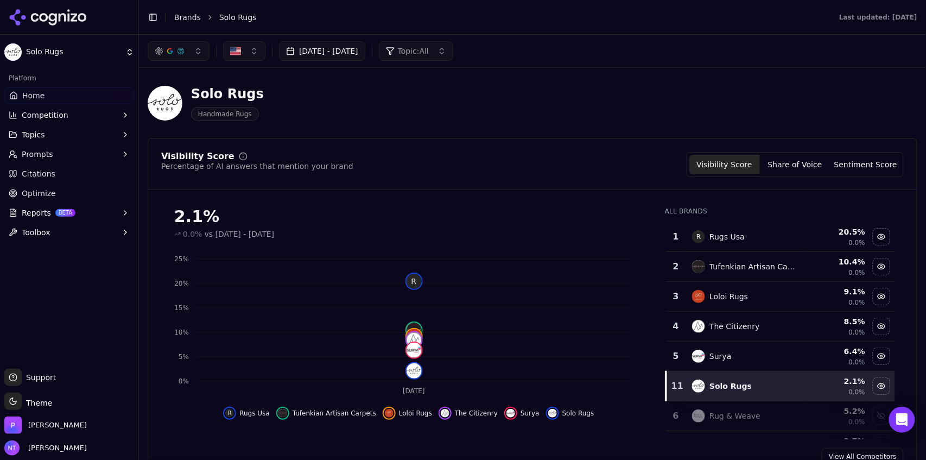
click at [77, 116] on button "Competition" at bounding box center [69, 114] width 130 height 17
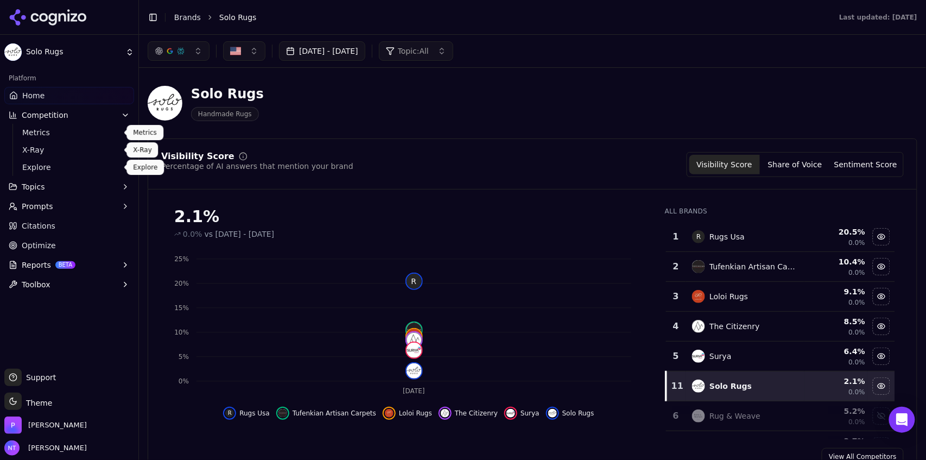
click at [81, 166] on span "Explore" at bounding box center [69, 167] width 94 height 11
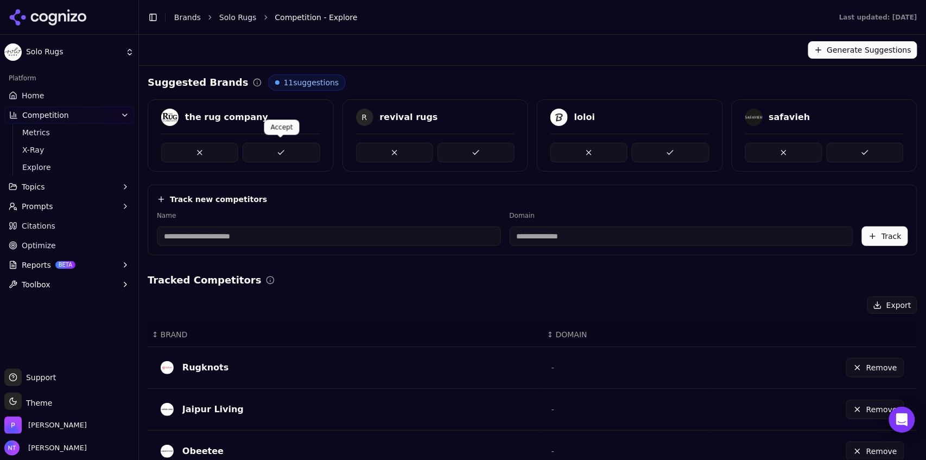
click at [287, 147] on button at bounding box center [281, 153] width 77 height 20
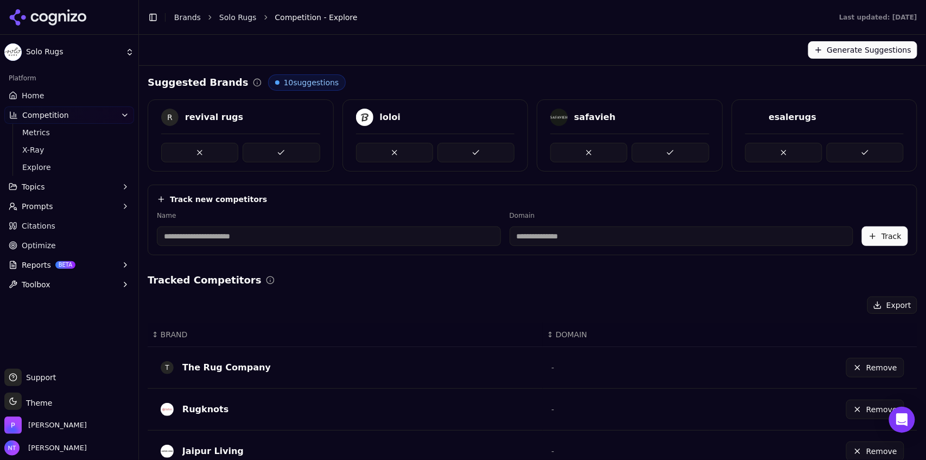
click at [287, 147] on button at bounding box center [281, 153] width 77 height 20
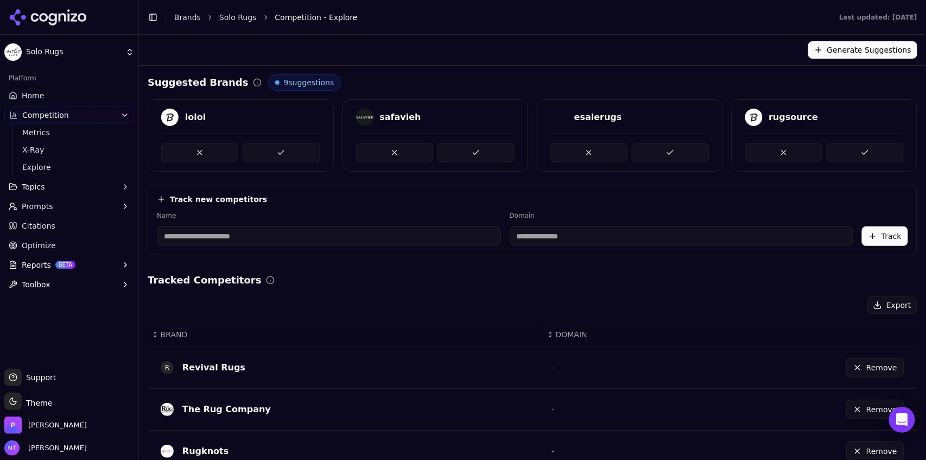
click at [287, 147] on button at bounding box center [281, 153] width 77 height 20
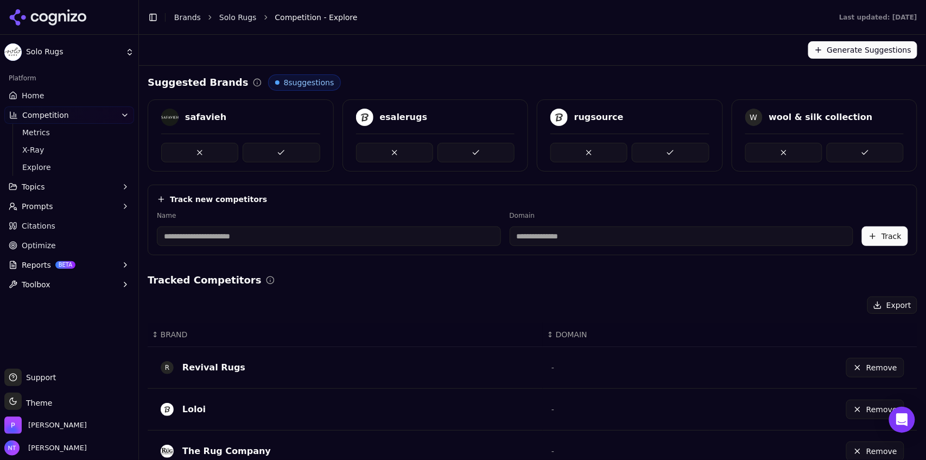
click at [287, 147] on button at bounding box center [281, 153] width 77 height 20
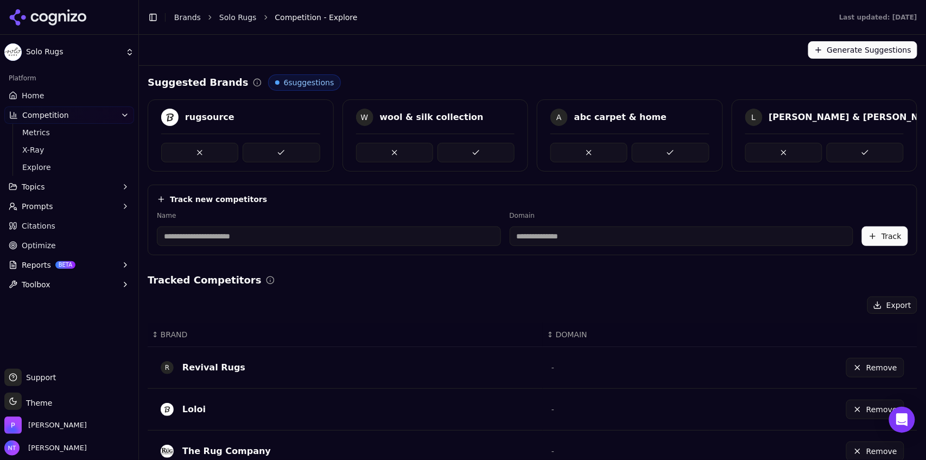
click at [287, 147] on button at bounding box center [281, 153] width 77 height 20
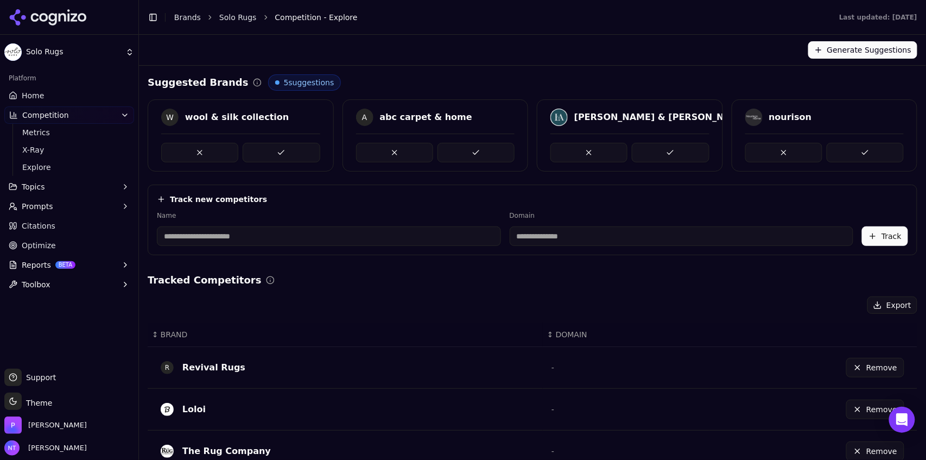
click at [52, 98] on link "Home" at bounding box center [69, 95] width 130 height 17
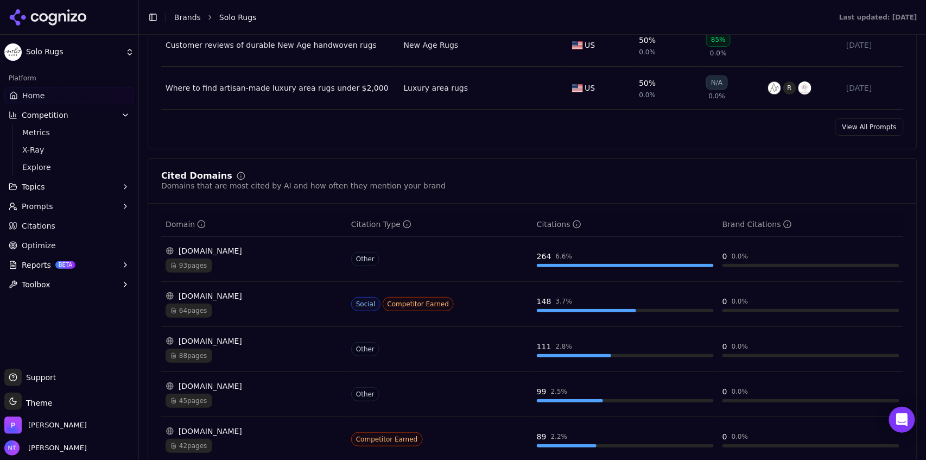
scroll to position [1078, 0]
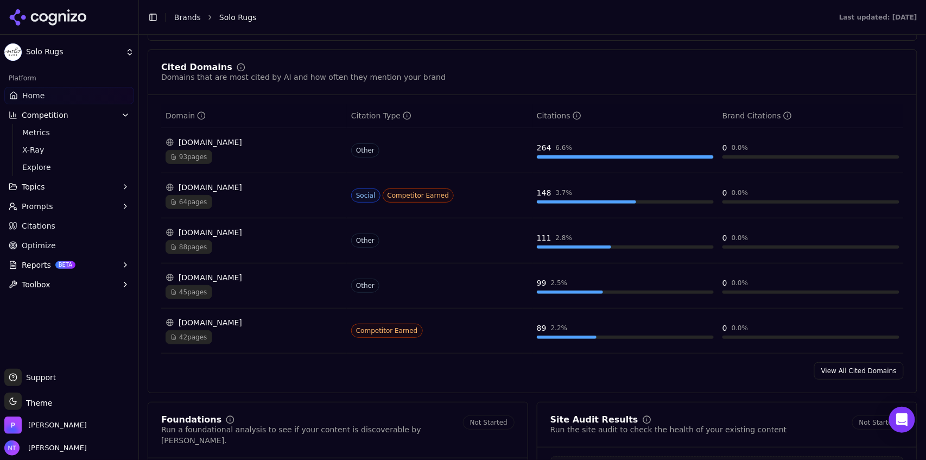
click at [153, 18] on button "Toggle Sidebar" at bounding box center [152, 17] width 15 height 15
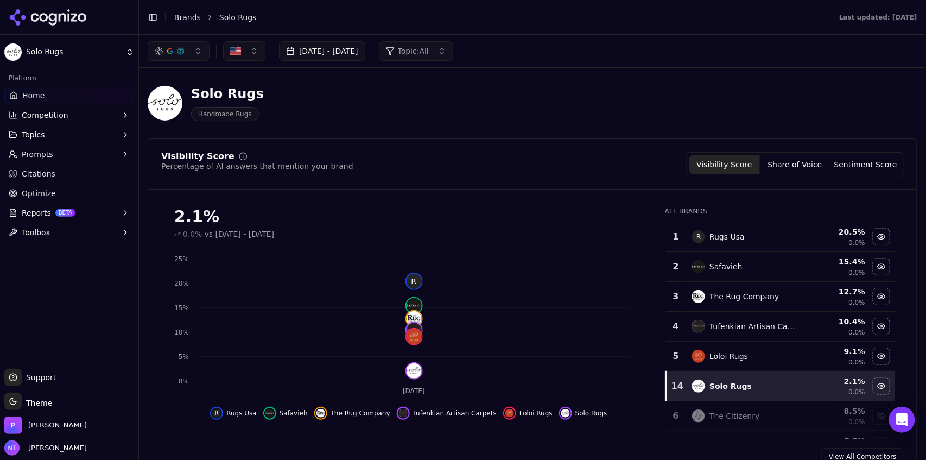
click at [155, 15] on button "Toggle Sidebar" at bounding box center [152, 17] width 15 height 15
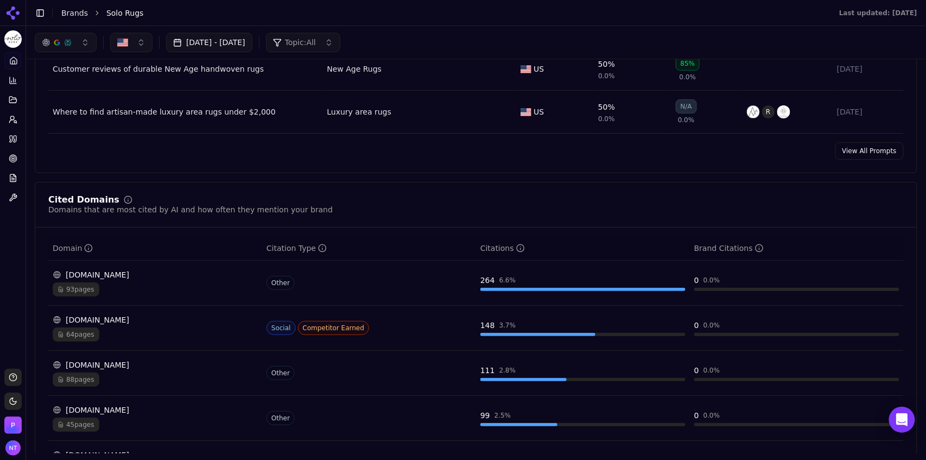
scroll to position [1116, 0]
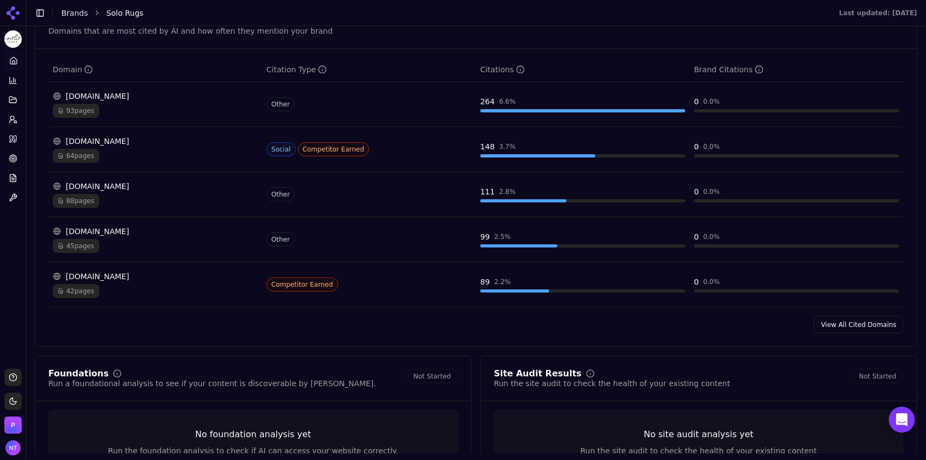
click at [840, 325] on link "View All Cited Domains" at bounding box center [859, 324] width 90 height 17
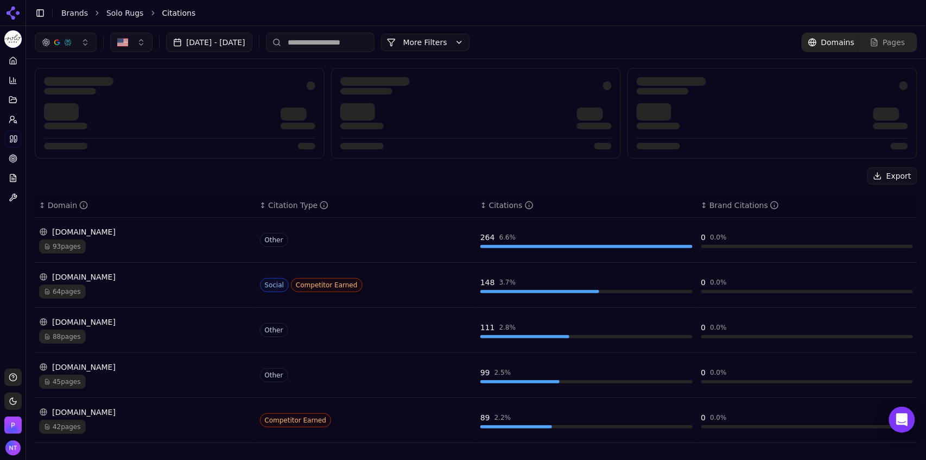
click at [105, 232] on div "[DOMAIN_NAME]" at bounding box center [145, 231] width 212 height 11
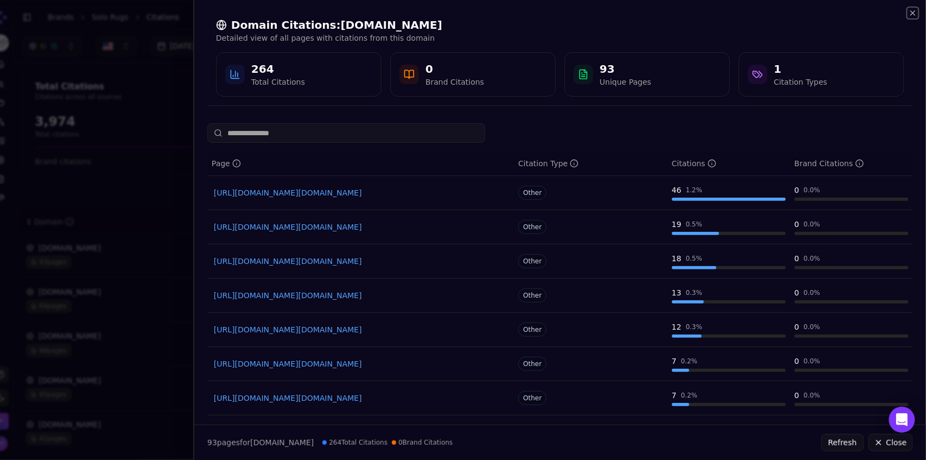
click at [912, 16] on icon "button" at bounding box center [913, 13] width 9 height 9
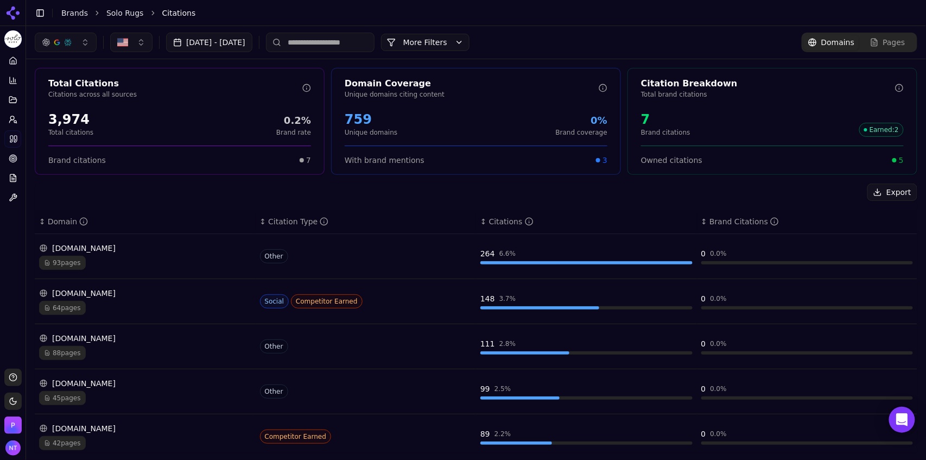
click at [710, 219] on div "Brand Citations" at bounding box center [744, 221] width 69 height 11
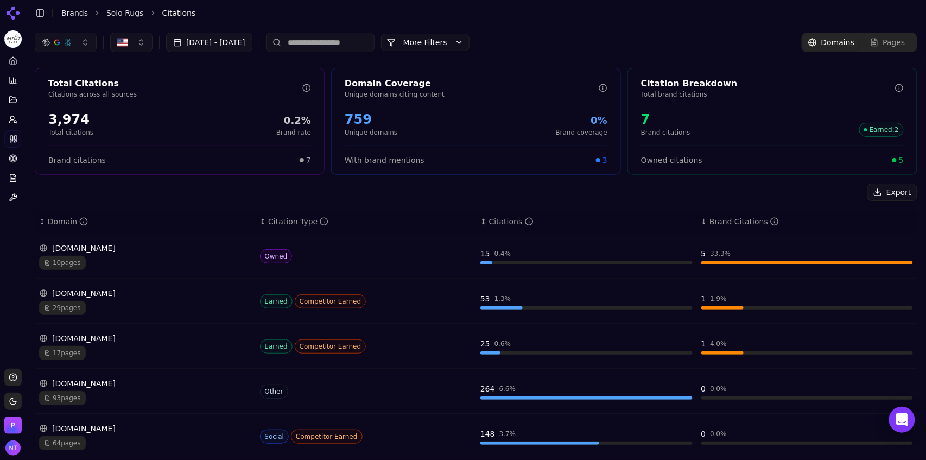
click at [154, 249] on div "[DOMAIN_NAME]" at bounding box center [145, 248] width 212 height 11
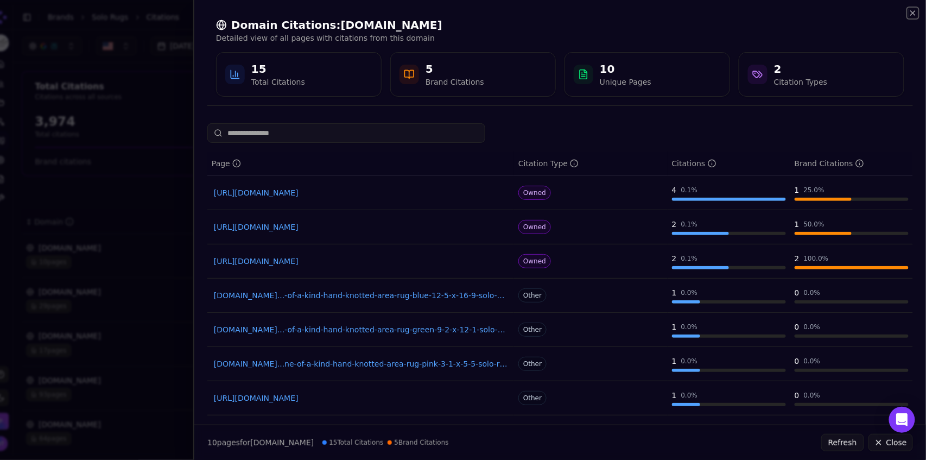
click at [912, 15] on icon "button" at bounding box center [913, 13] width 9 height 9
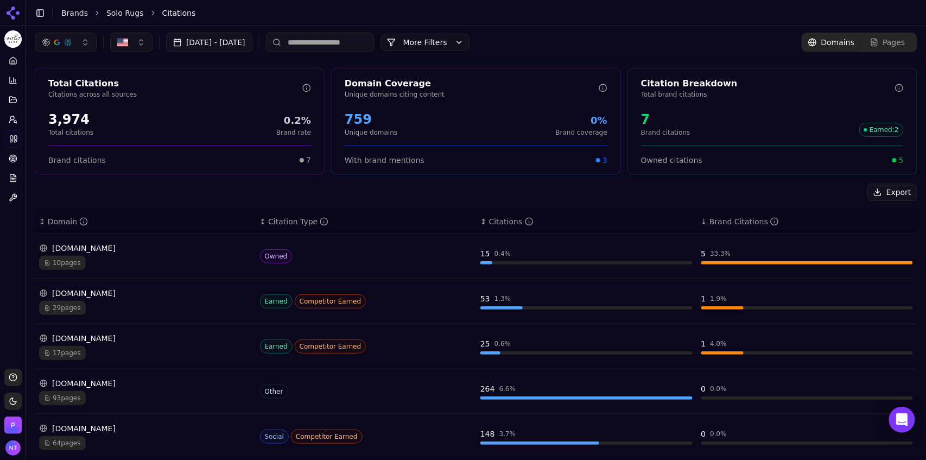
click at [875, 42] on div "Pages" at bounding box center [887, 42] width 35 height 11
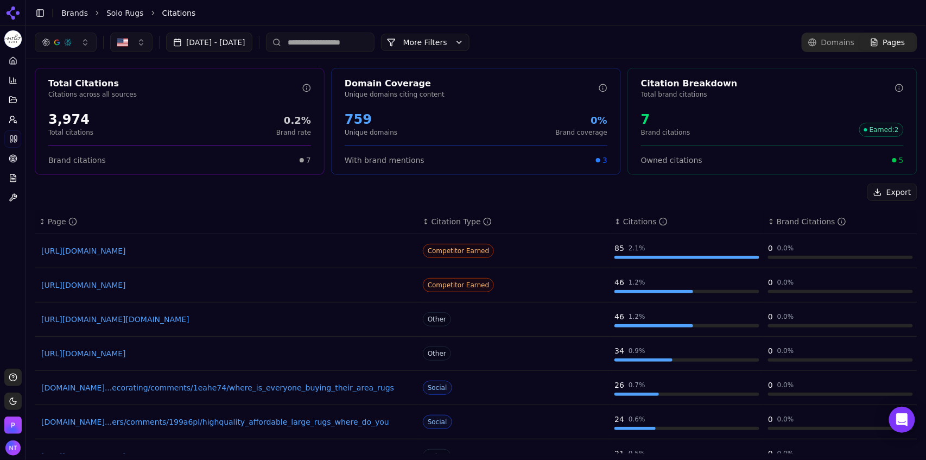
click at [205, 287] on link "https://architecturaldigest.com/story/best-area-rugs" at bounding box center [226, 285] width 371 height 11
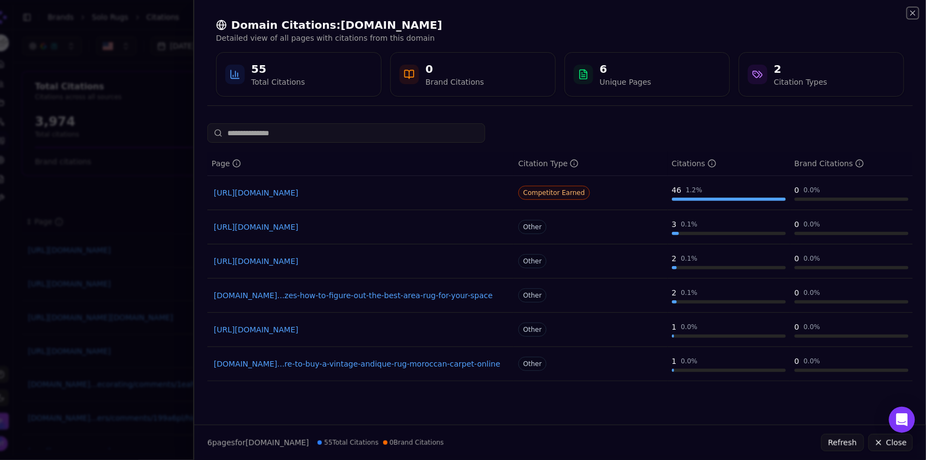
click at [910, 14] on icon "button" at bounding box center [913, 13] width 9 height 9
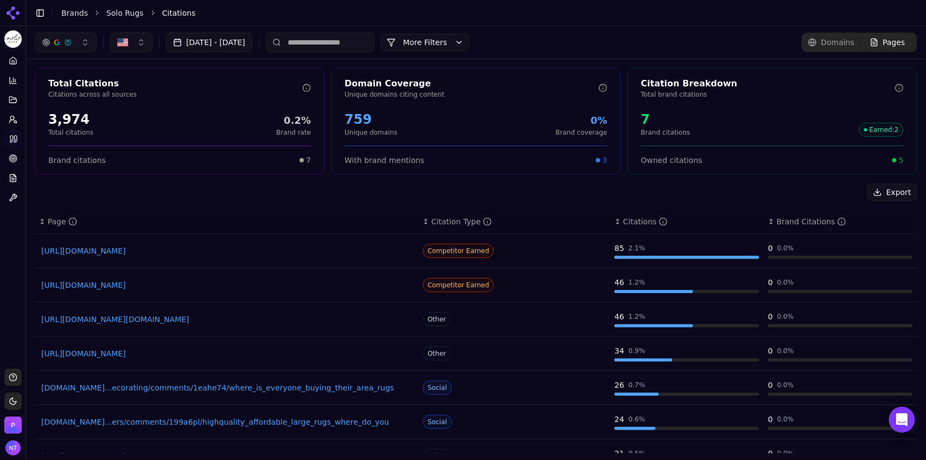
click at [122, 14] on link "Solo Rugs" at bounding box center [124, 13] width 37 height 11
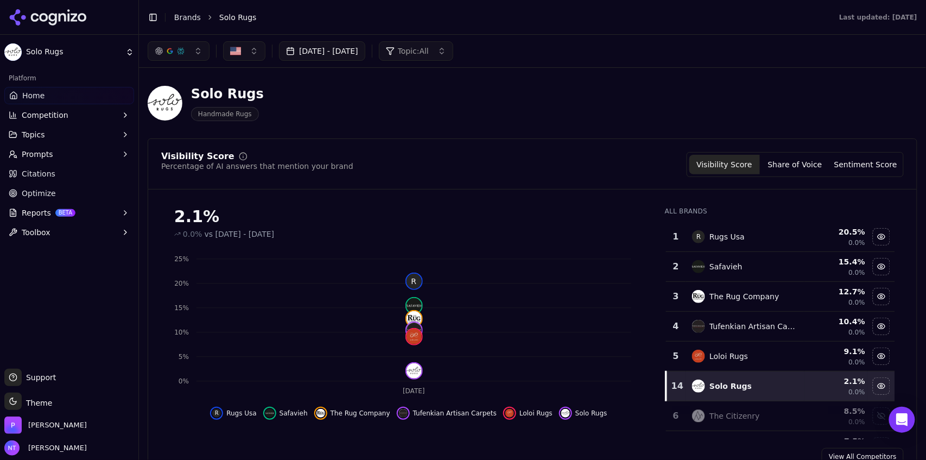
click at [157, 17] on button "Toggle Sidebar" at bounding box center [152, 17] width 15 height 15
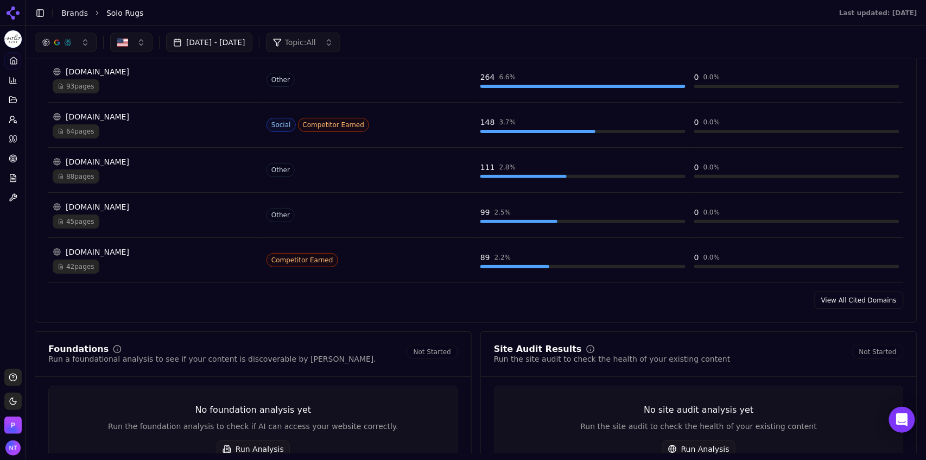
scroll to position [1109, 0]
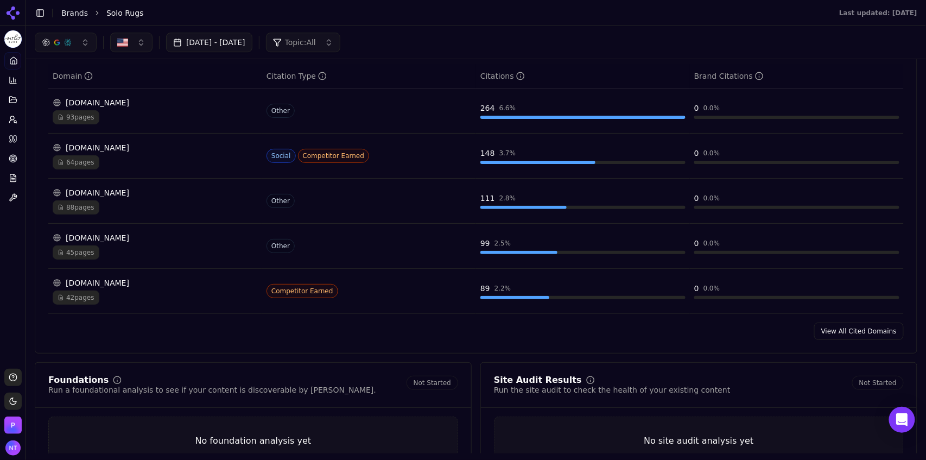
click at [858, 336] on link "View All Cited Domains" at bounding box center [859, 330] width 90 height 17
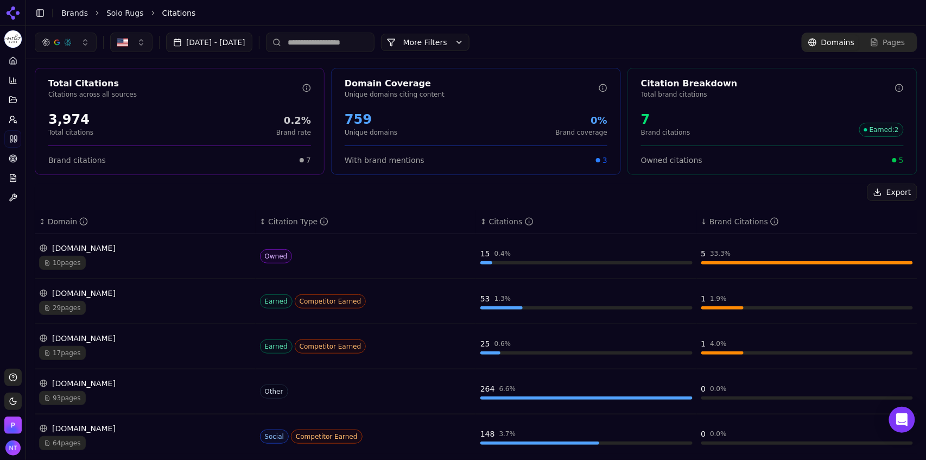
click at [480, 225] on div "↕ Citations" at bounding box center [586, 221] width 212 height 11
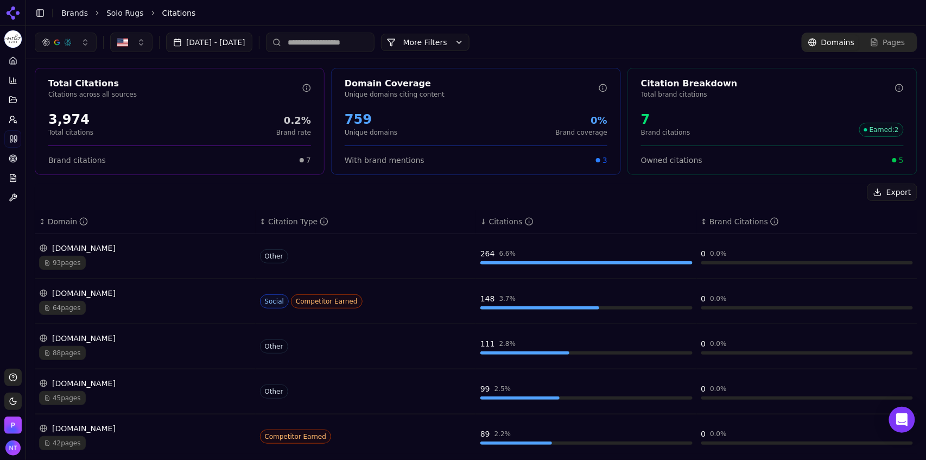
click at [138, 298] on div "[DOMAIN_NAME] 64 pages" at bounding box center [145, 301] width 212 height 27
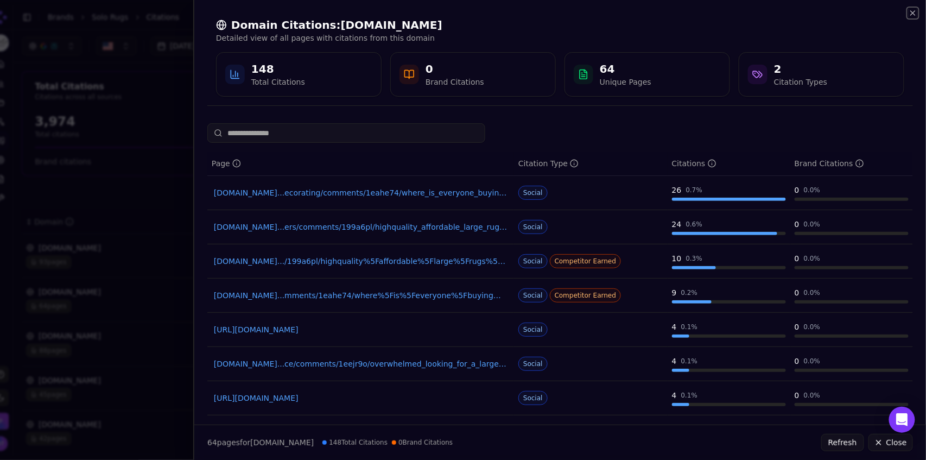
click at [912, 14] on icon "button" at bounding box center [913, 13] width 4 height 4
